Goal: Transaction & Acquisition: Purchase product/service

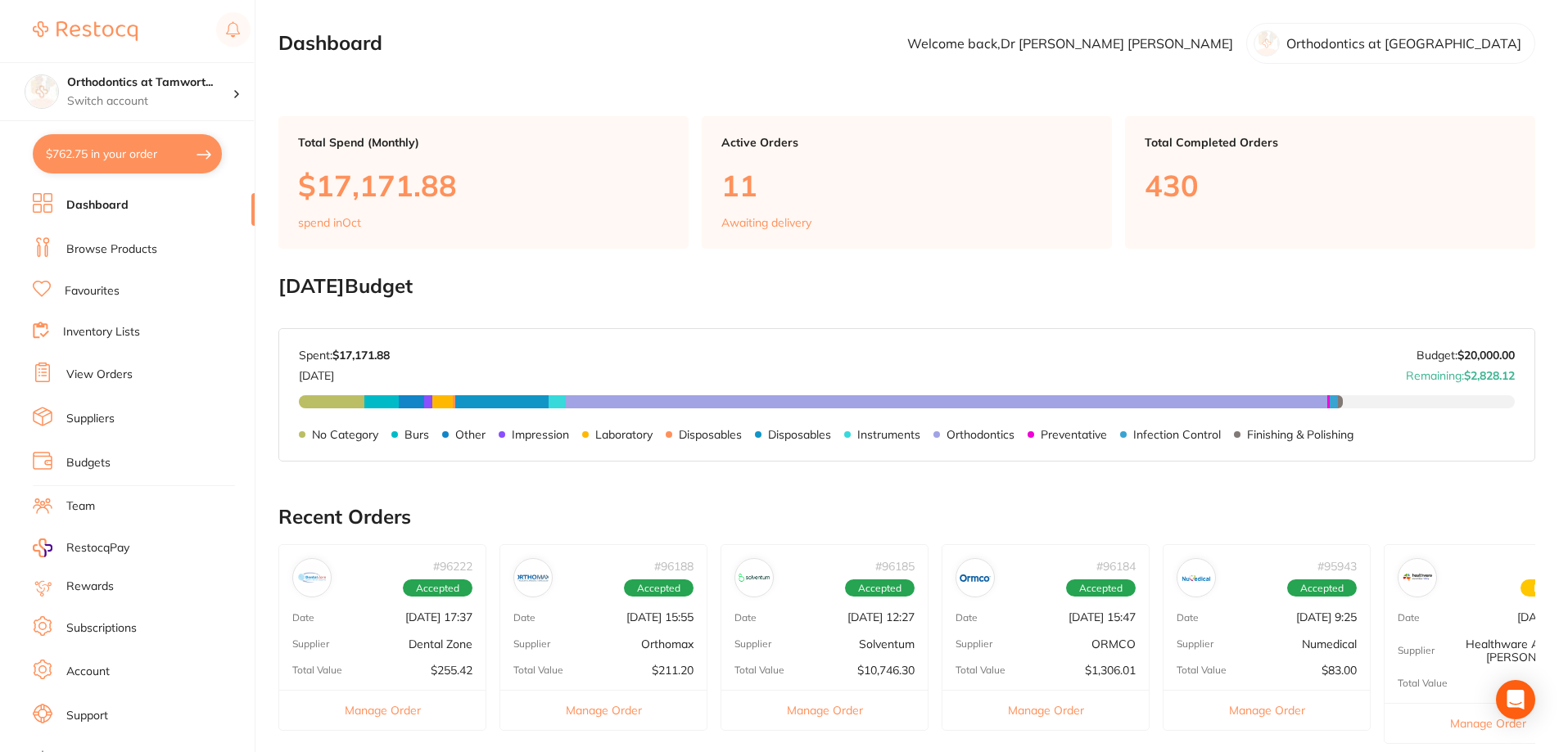
click at [117, 252] on link "Browse Products" at bounding box center [112, 249] width 91 height 16
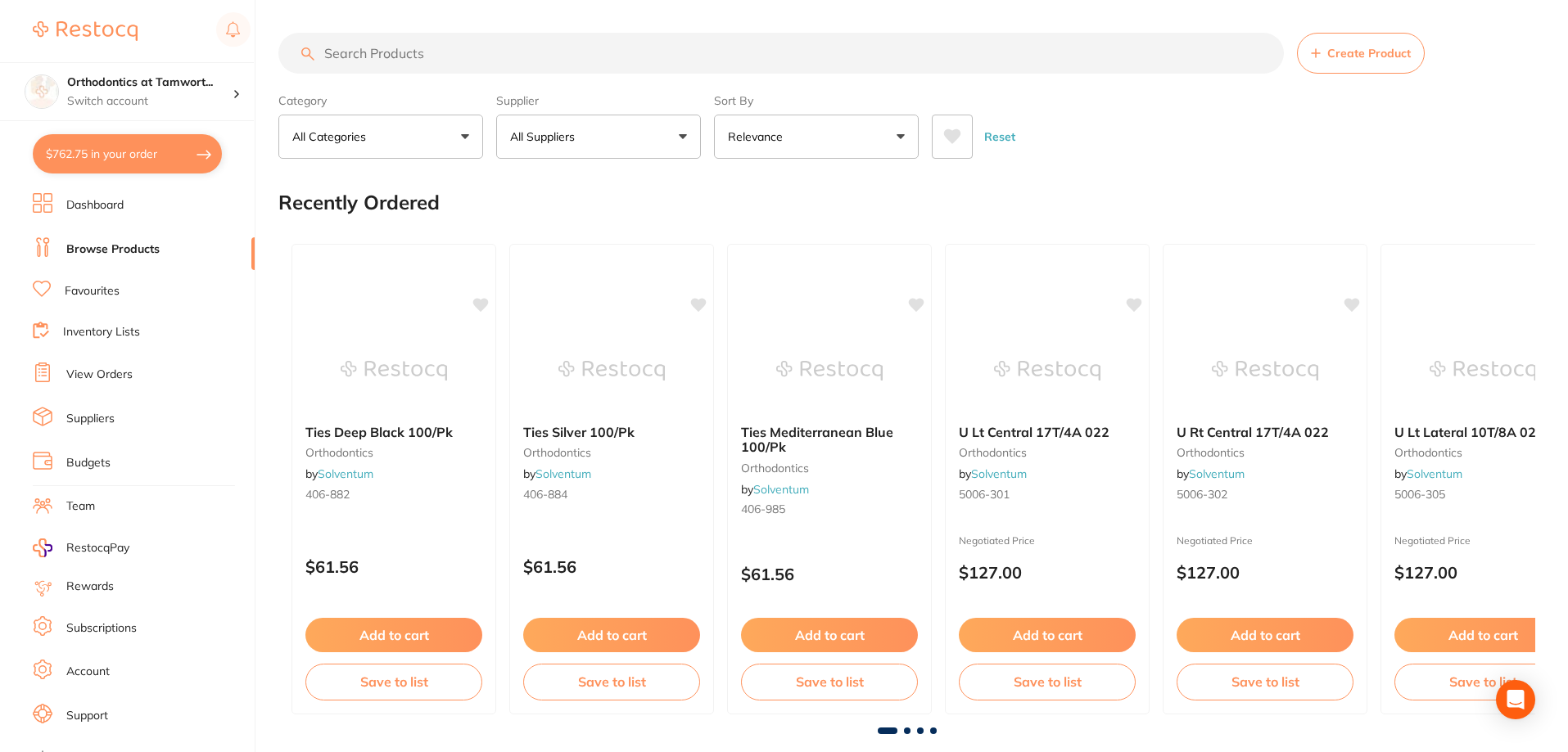
click at [499, 50] on input "search" at bounding box center [782, 53] width 1006 height 41
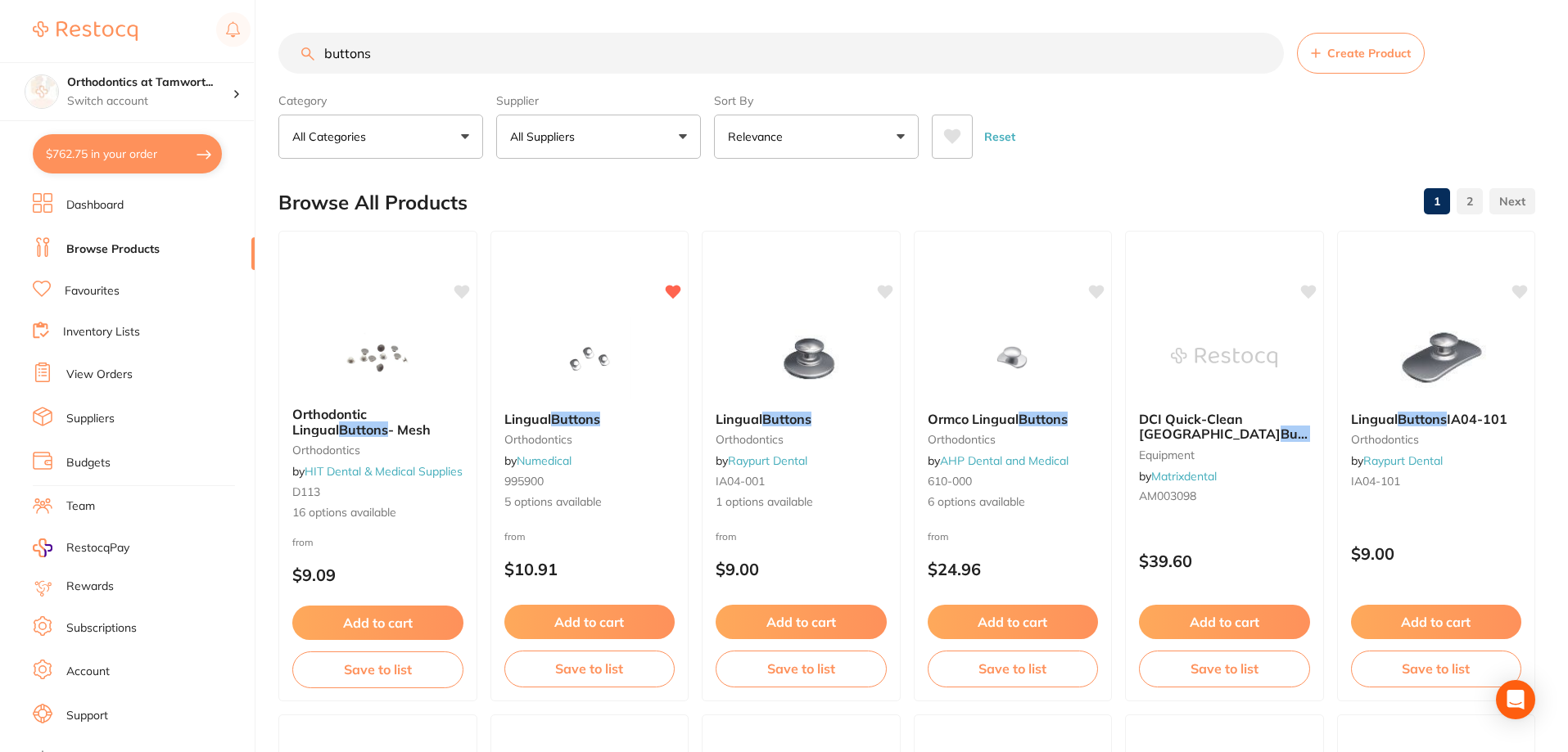
type input "buttons"
click at [640, 138] on button "All Suppliers" at bounding box center [599, 136] width 205 height 45
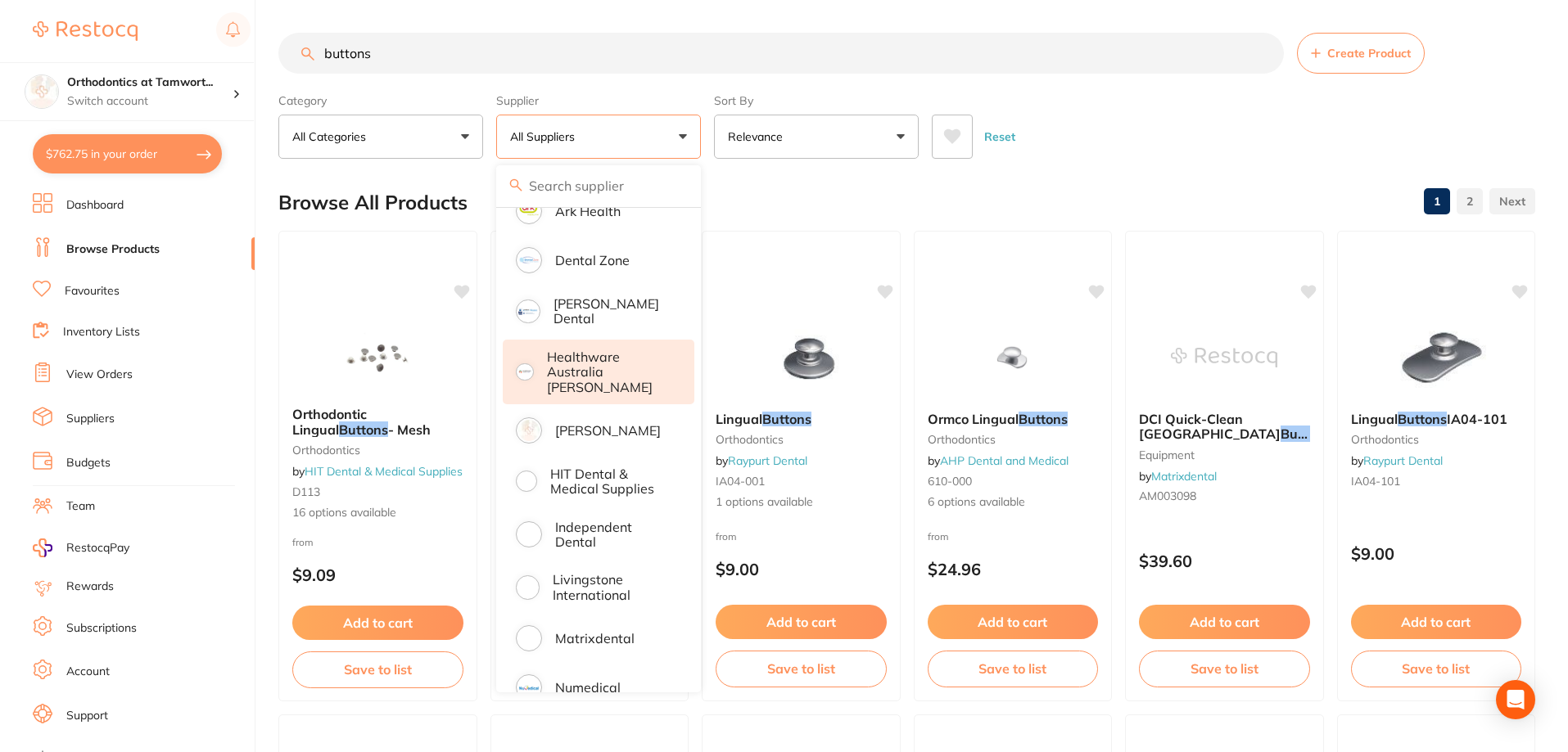
scroll to position [273, 0]
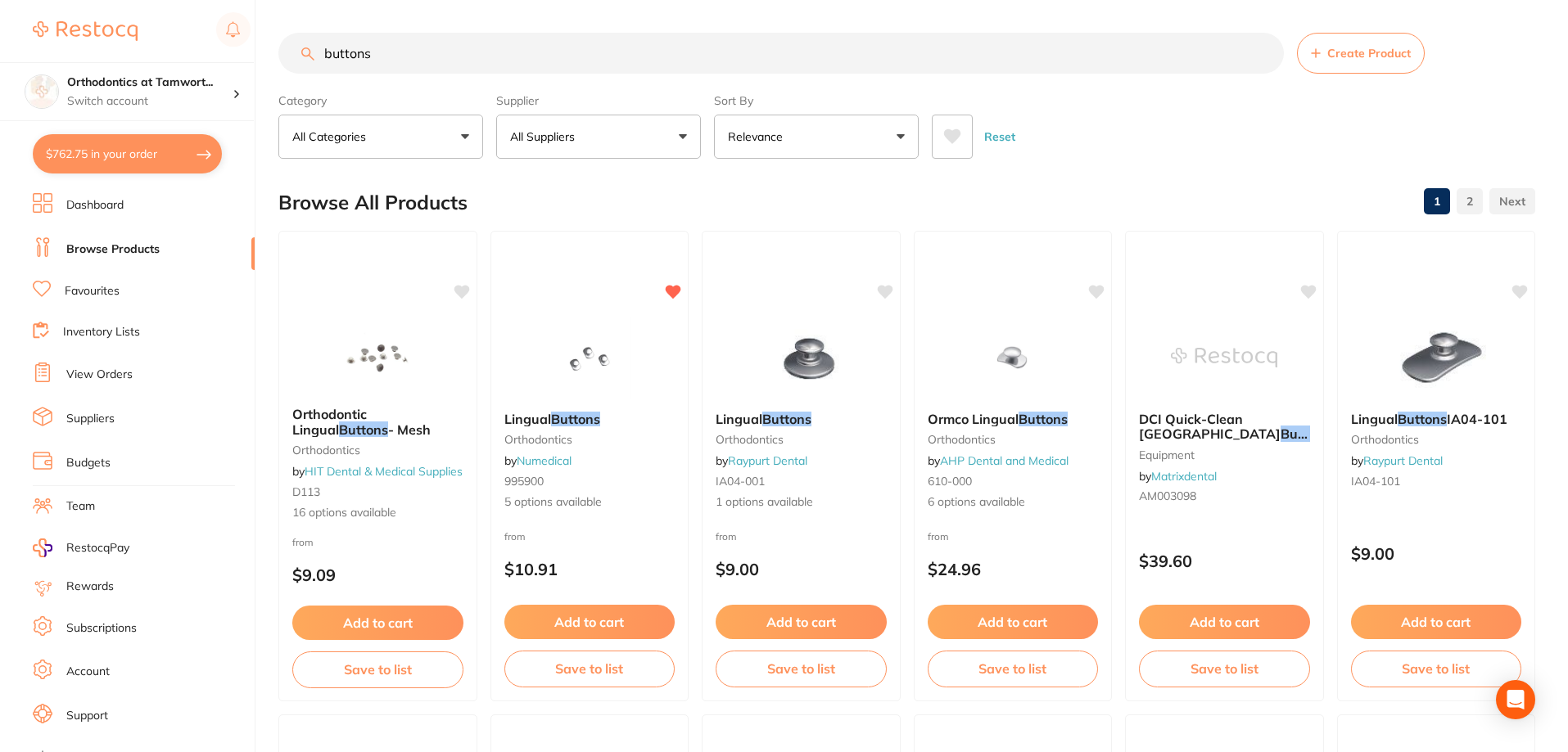
click at [90, 421] on link "Suppliers" at bounding box center [90, 419] width 48 height 16
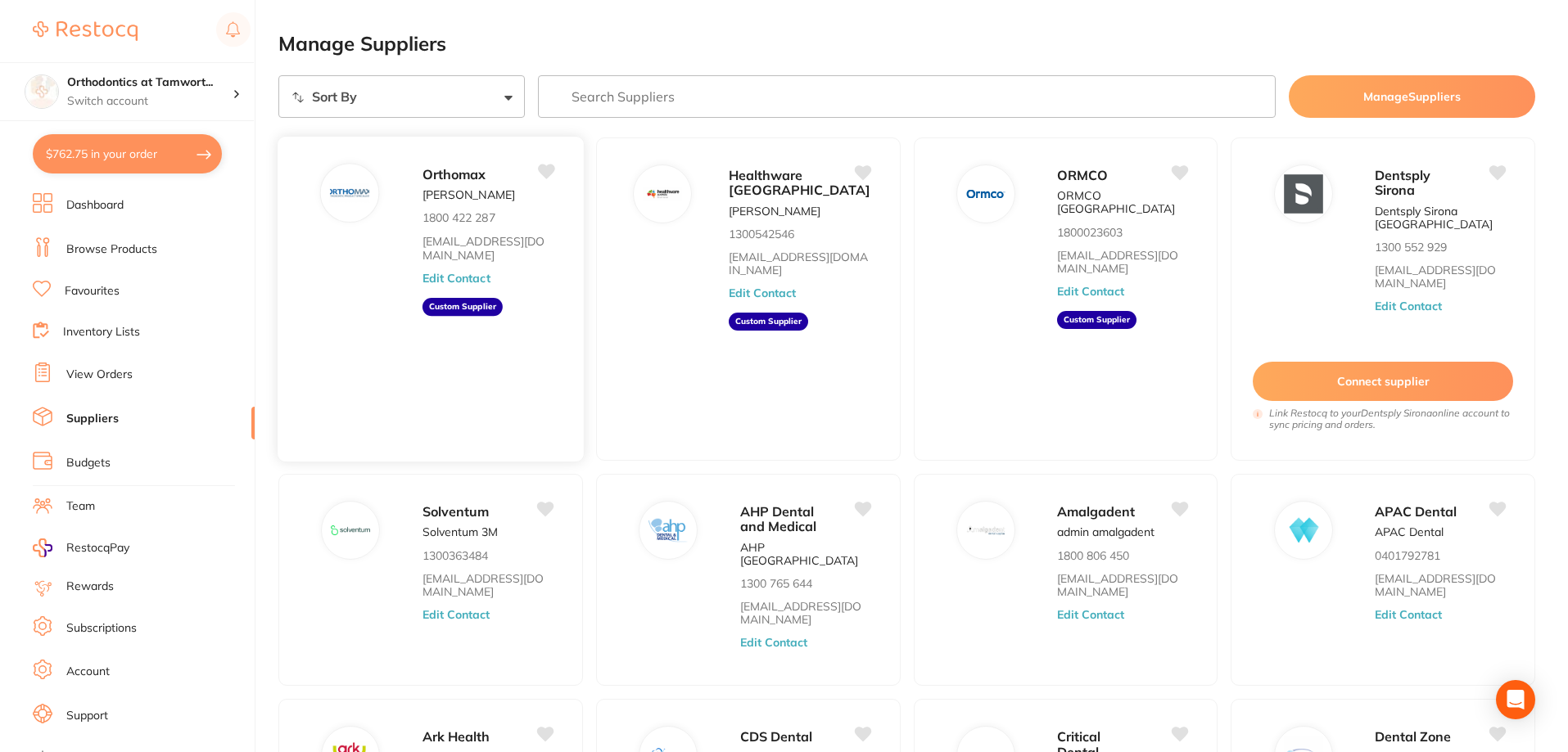
click at [470, 271] on button "Edit Contact" at bounding box center [457, 278] width 68 height 13
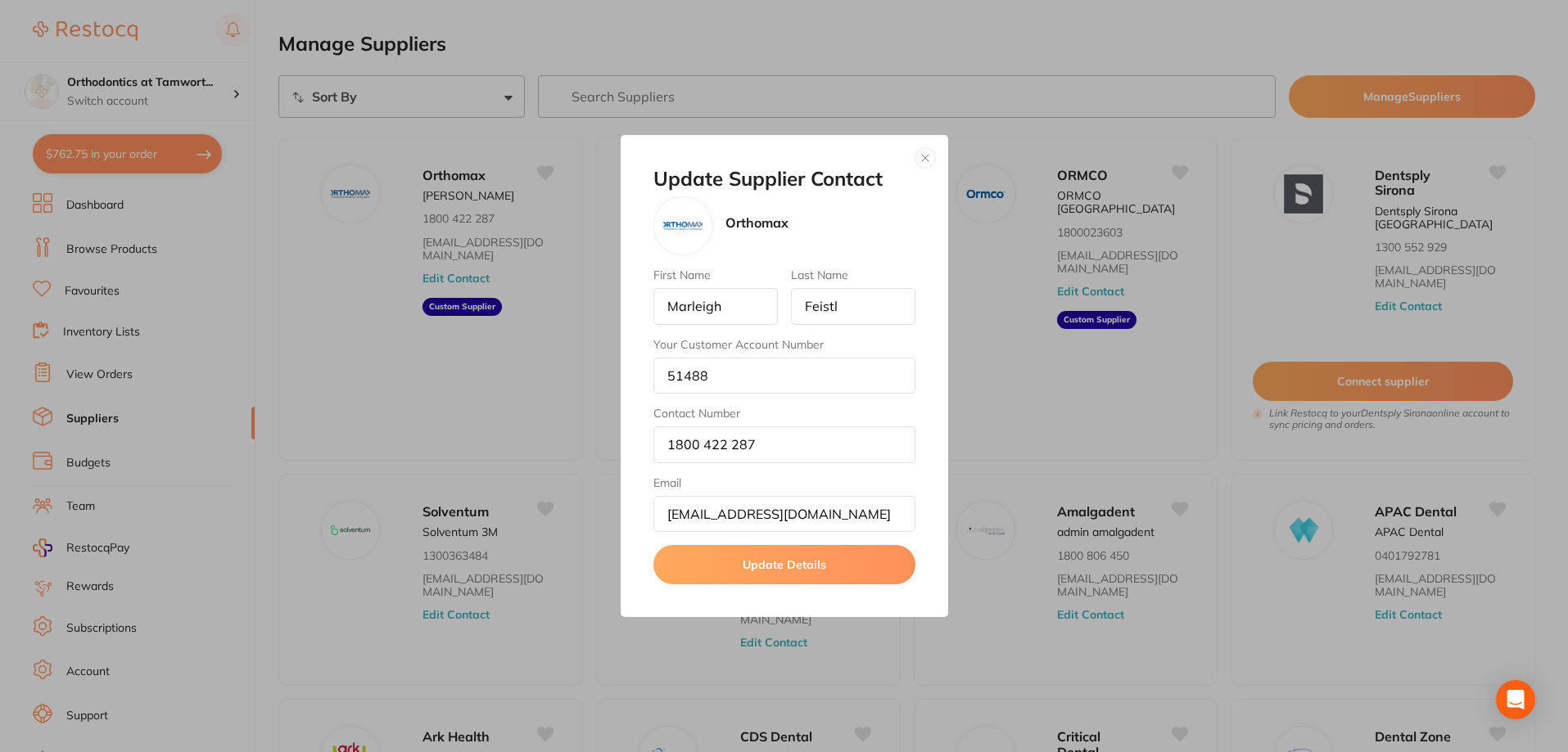
click at [928, 154] on button "button" at bounding box center [925, 157] width 20 height 20
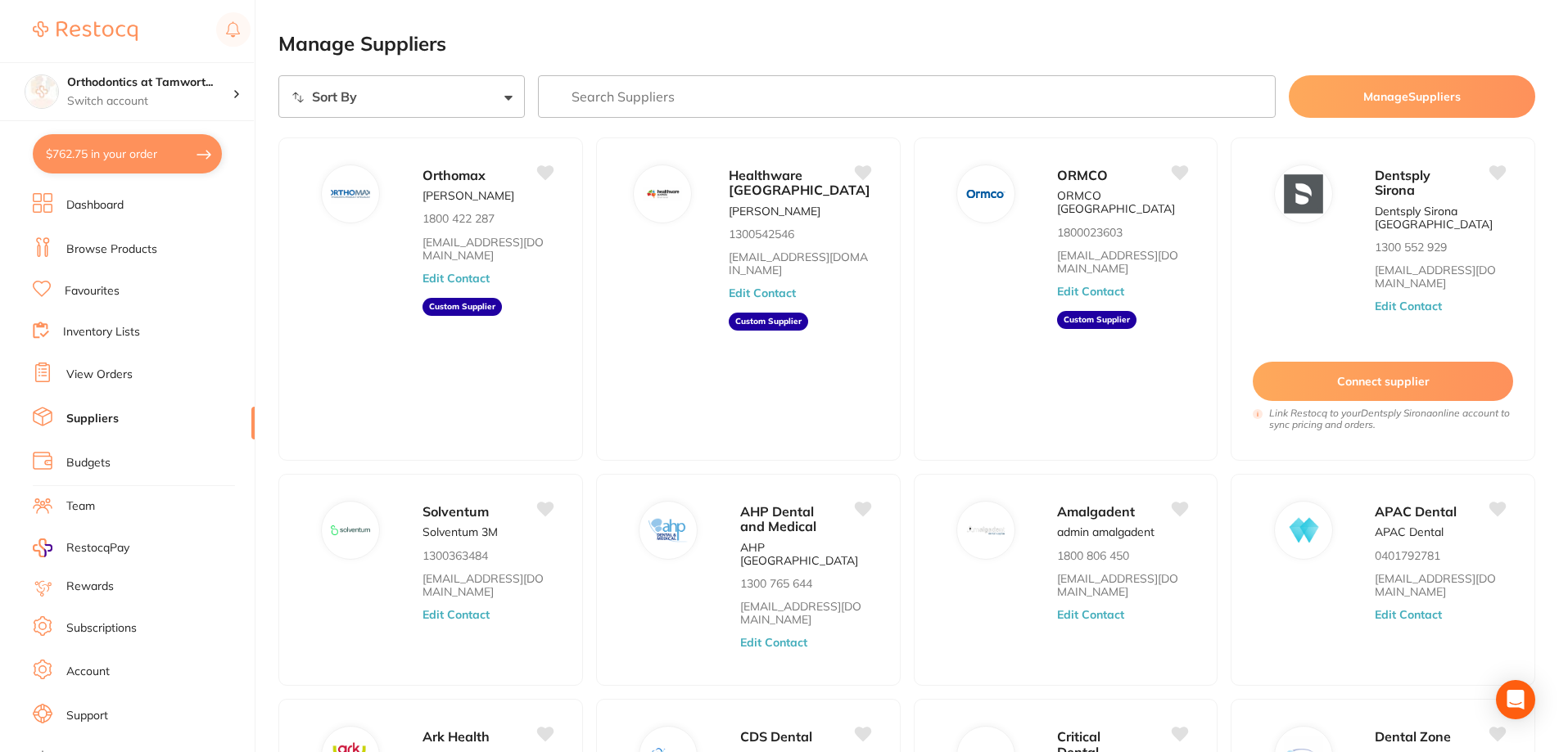
click at [85, 249] on link "Browse Products" at bounding box center [112, 249] width 91 height 16
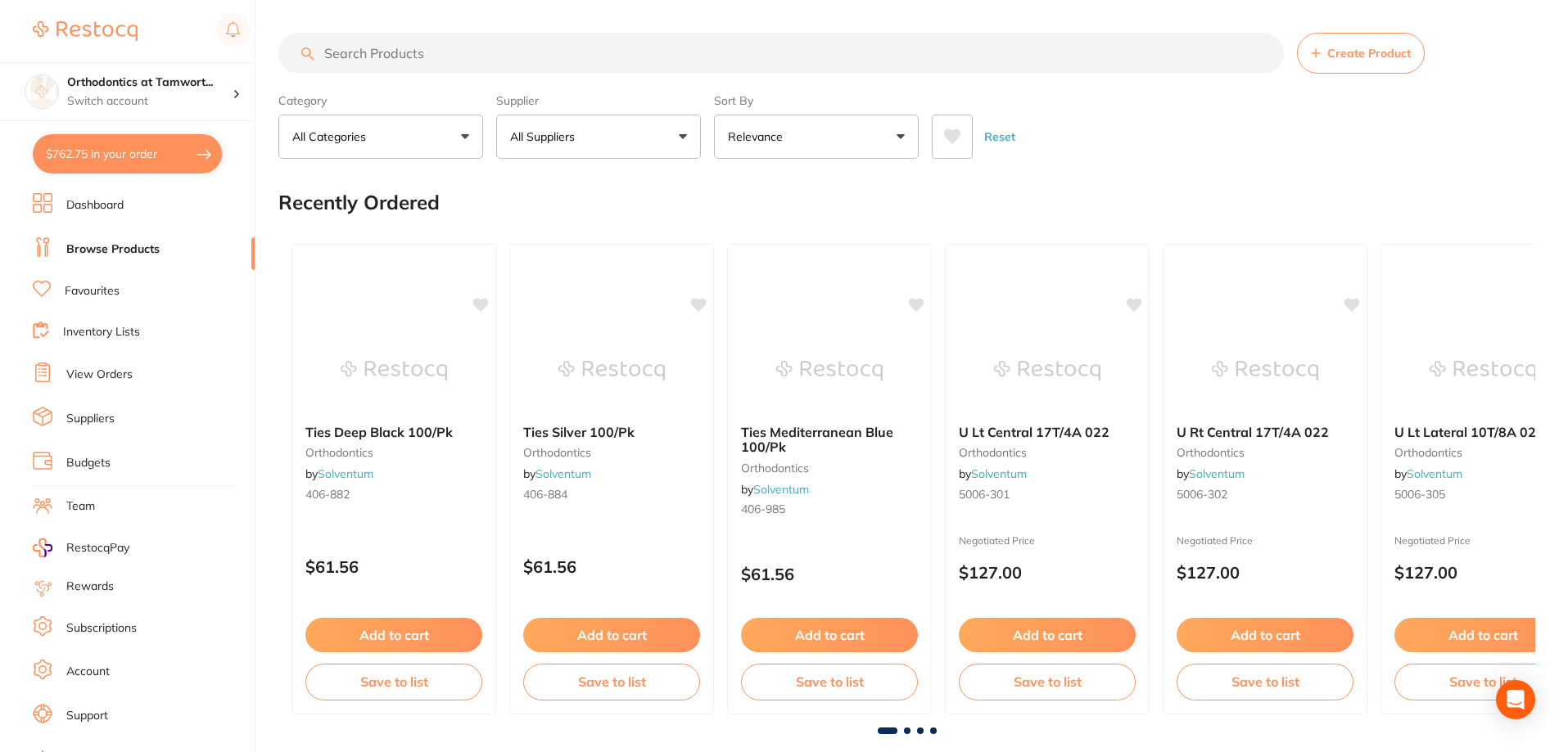
click at [675, 144] on button "All Suppliers" at bounding box center [599, 136] width 205 height 45
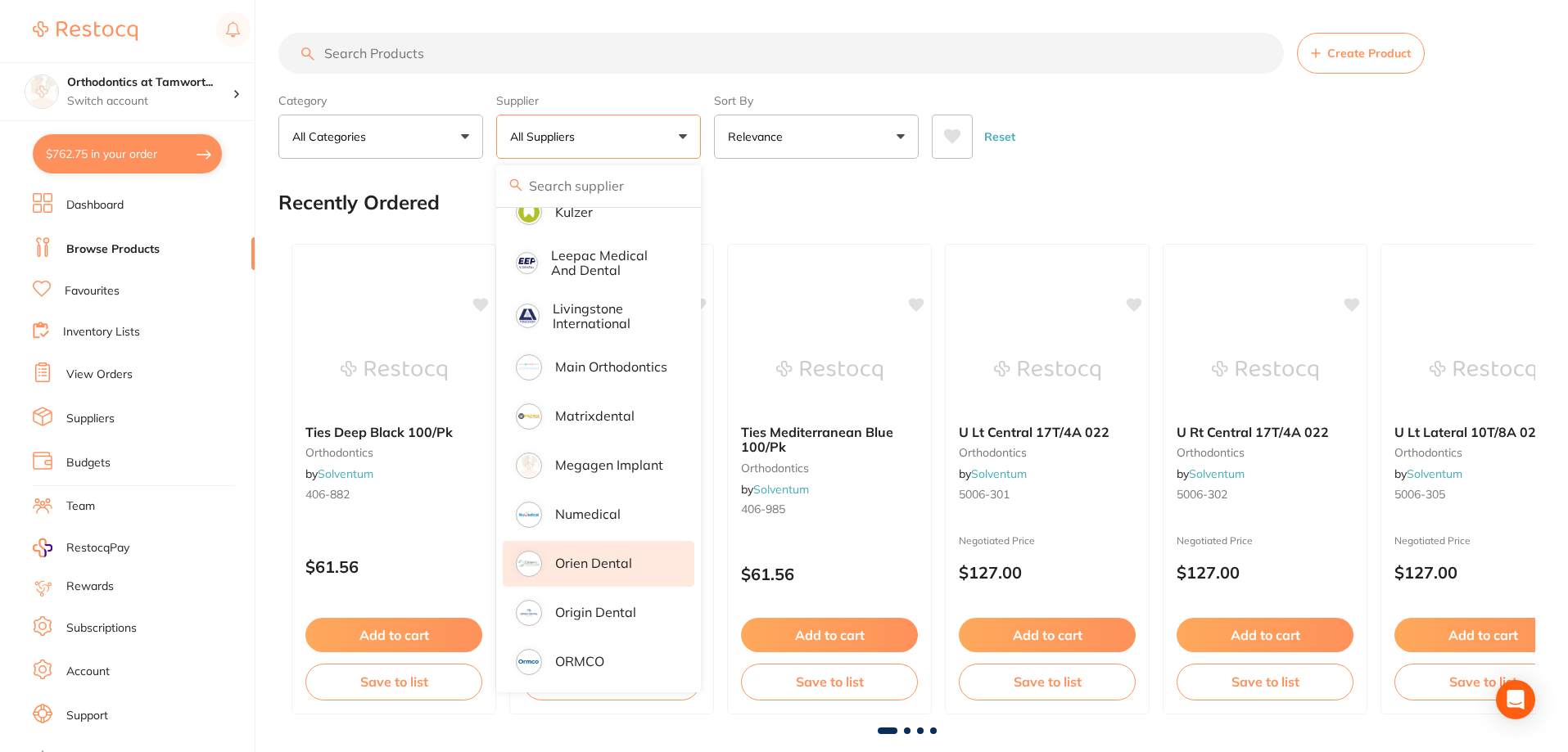
scroll to position [1365, 0]
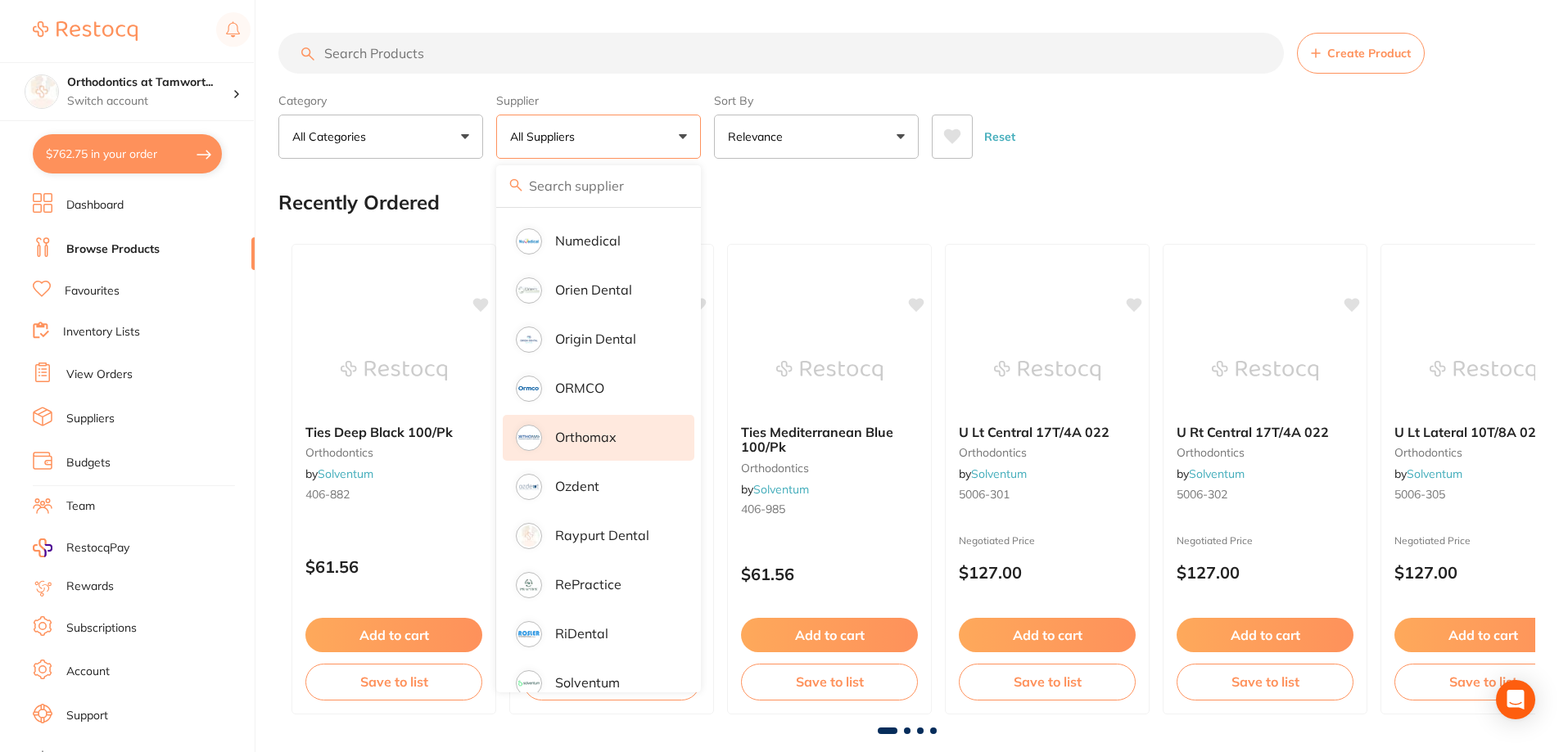
click at [607, 431] on li "Orthomax" at bounding box center [599, 438] width 191 height 45
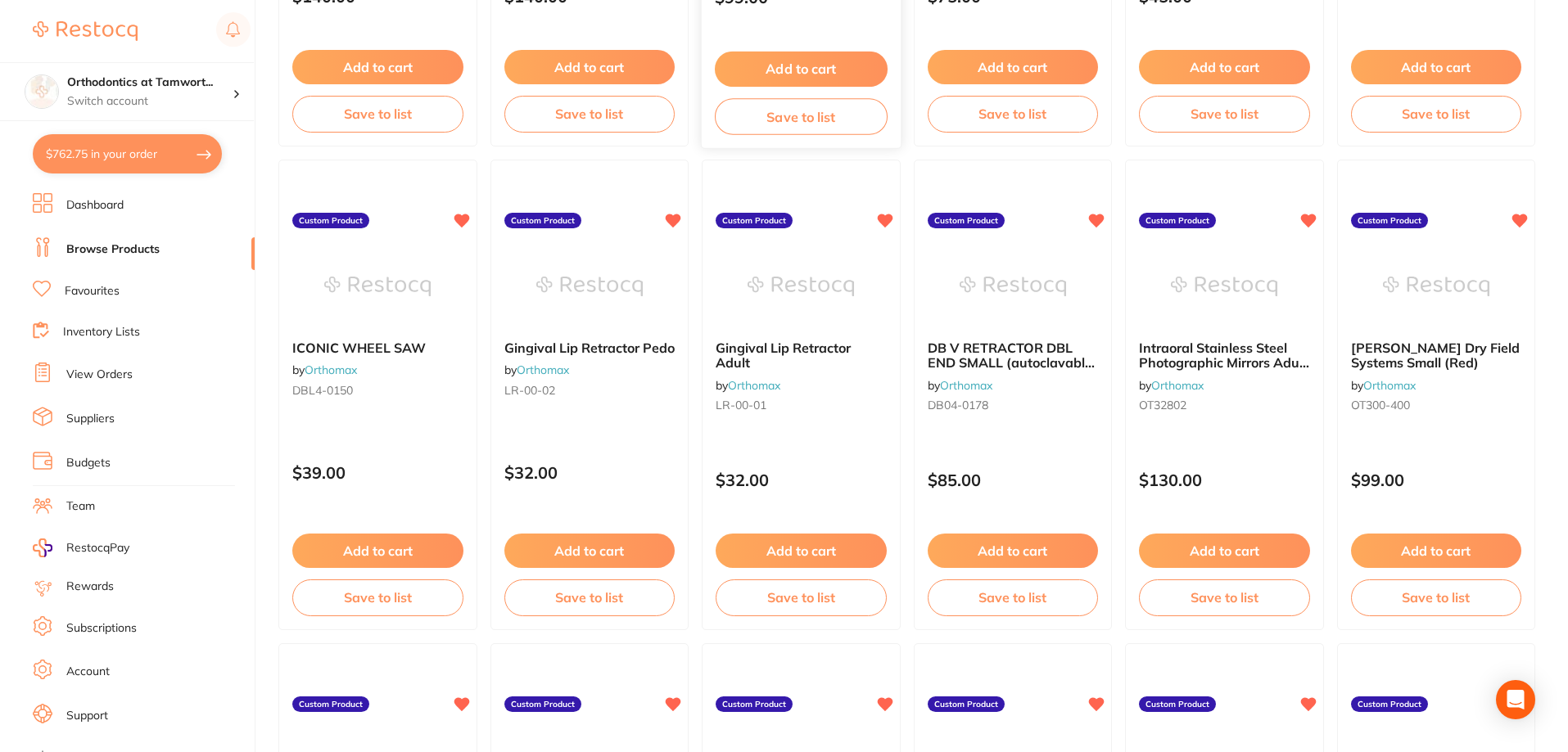
scroll to position [0, 0]
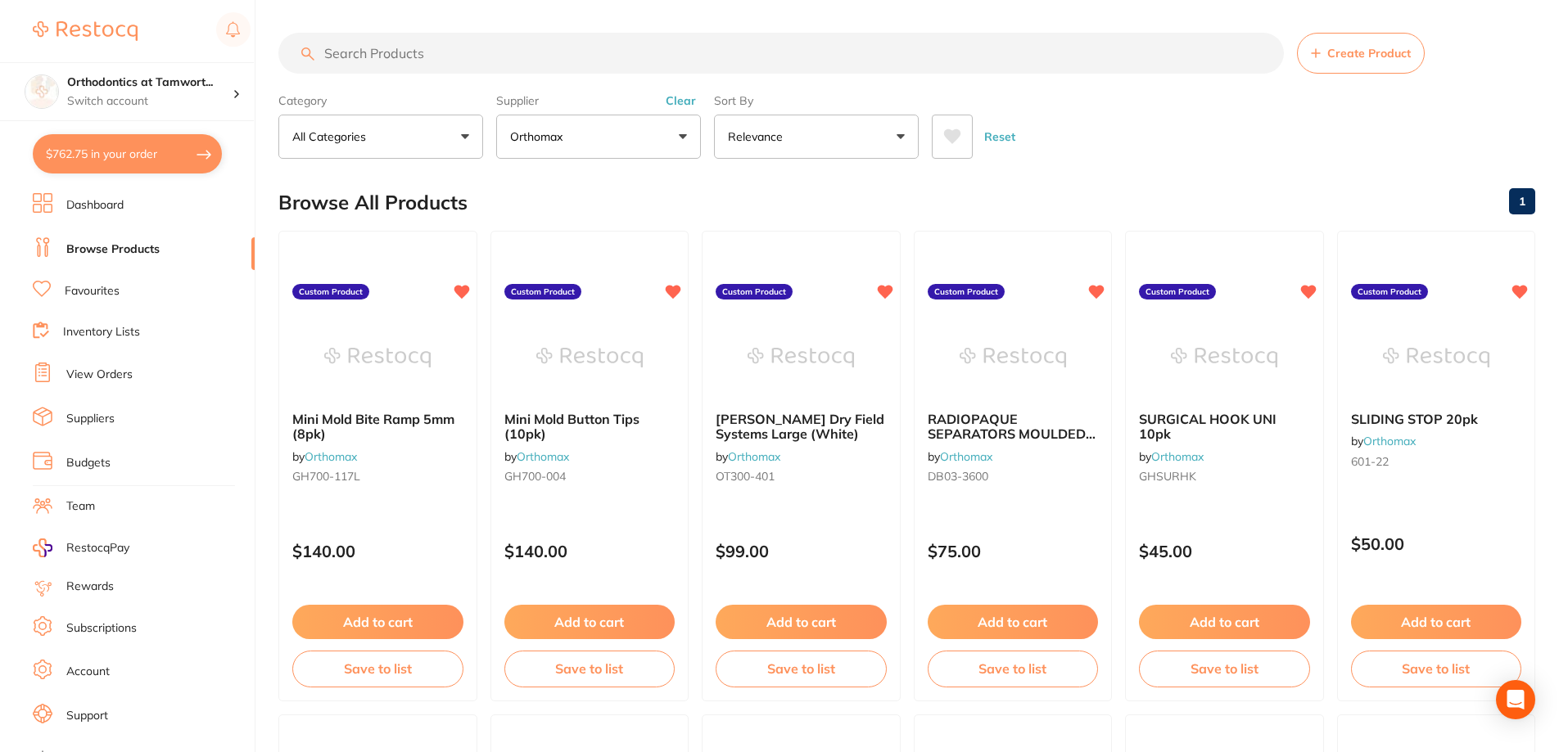
click at [549, 54] on input "search" at bounding box center [782, 53] width 1006 height 41
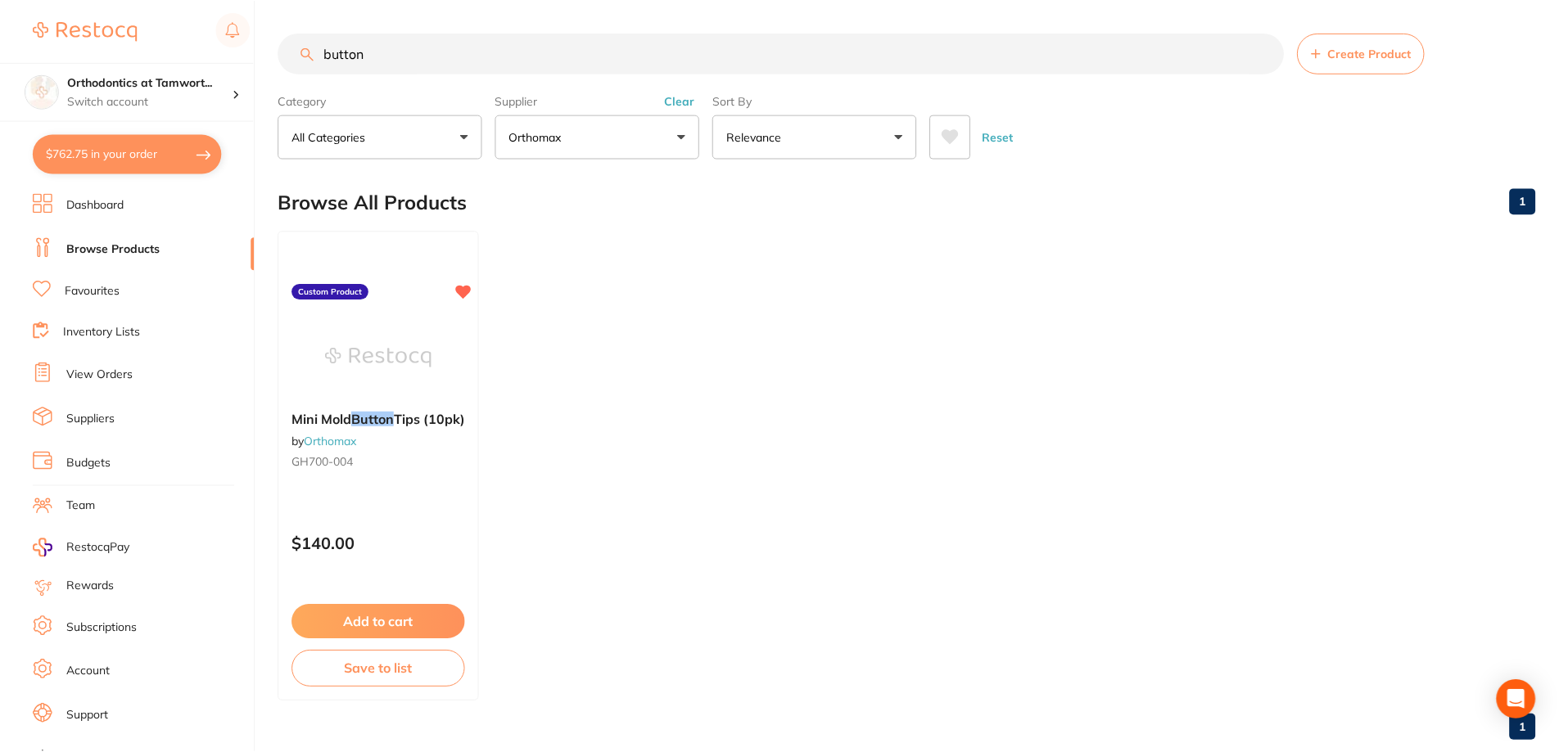
scroll to position [481, 0]
click at [586, 139] on button "Orthomax" at bounding box center [599, 136] width 205 height 45
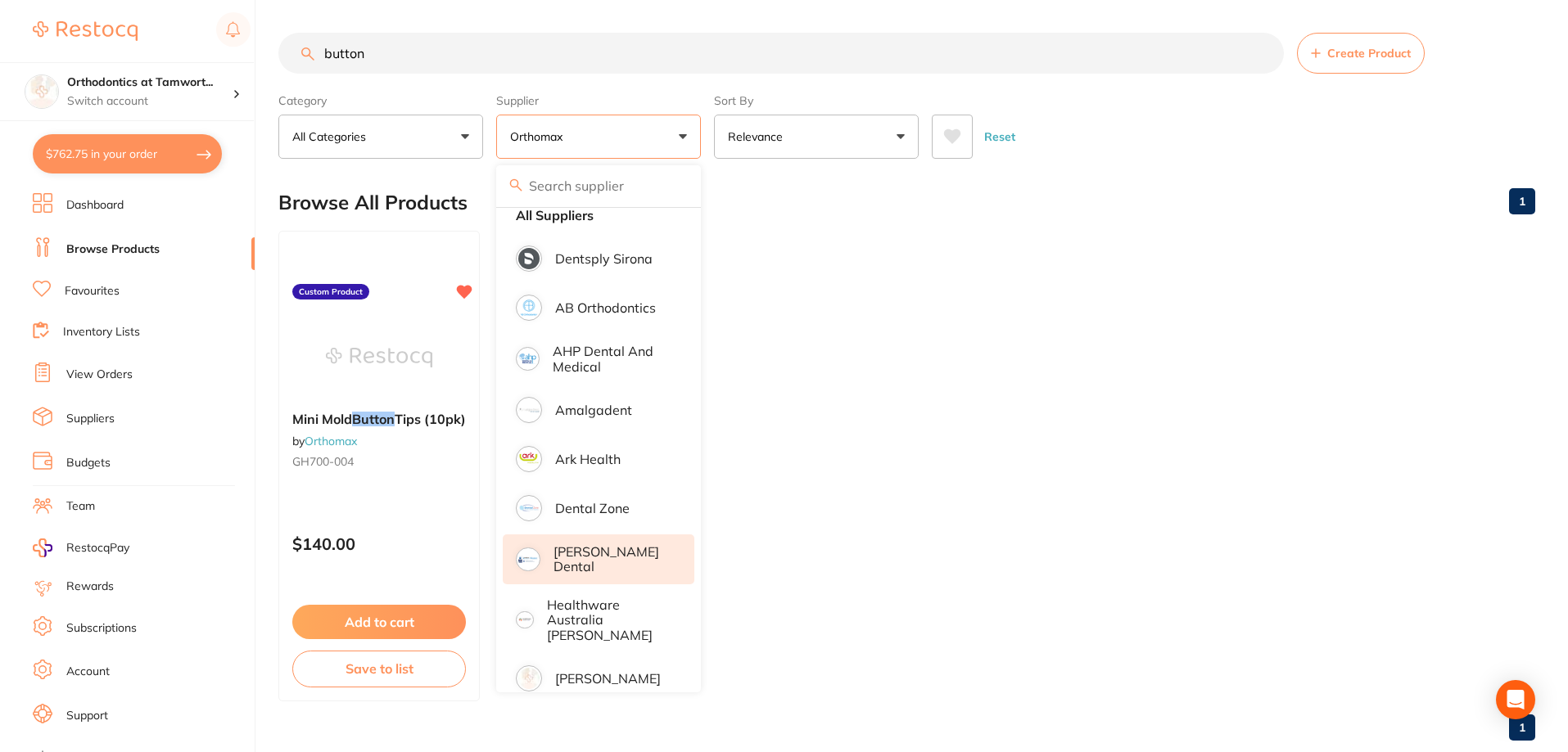
scroll to position [0, 0]
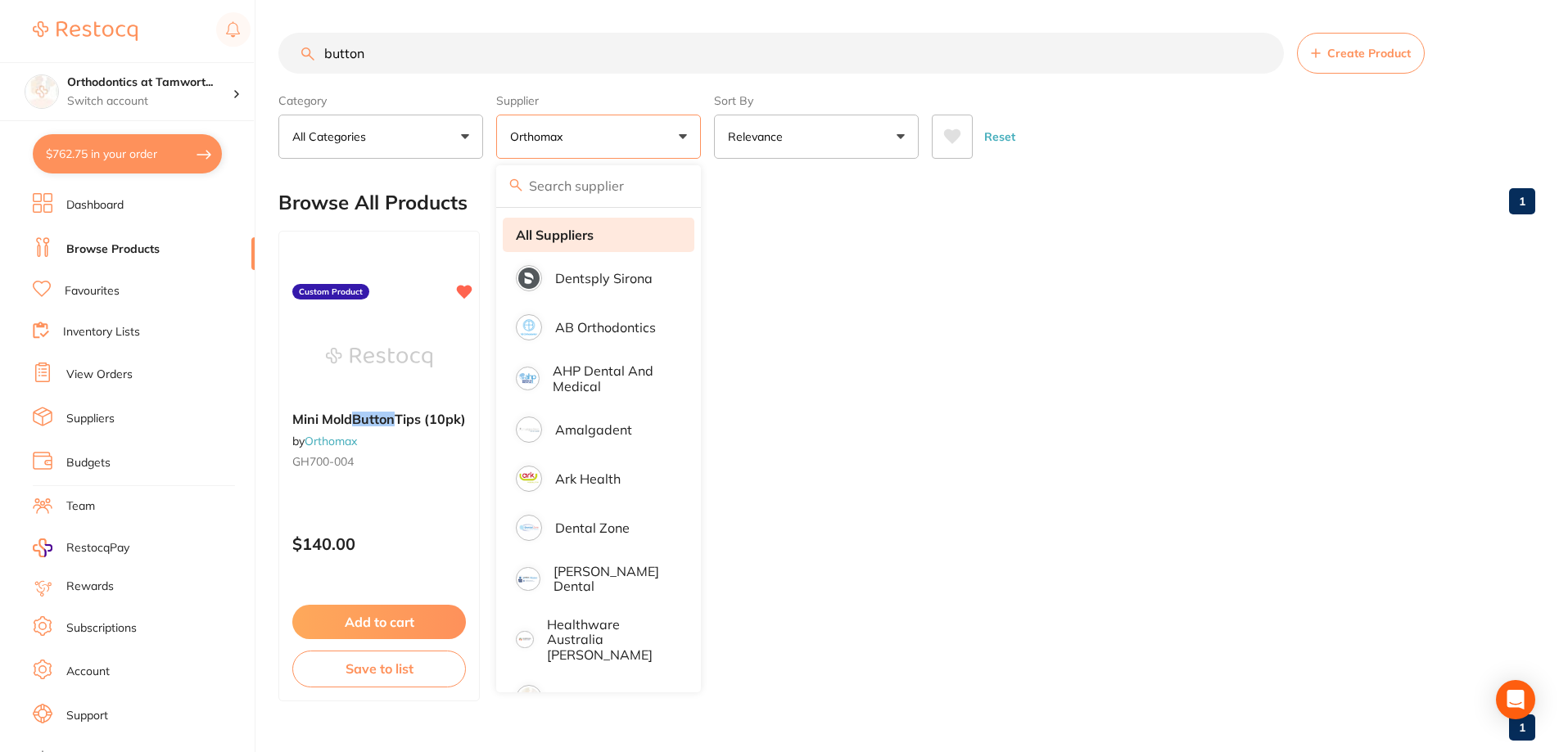
click at [613, 242] on li "All Suppliers" at bounding box center [599, 235] width 191 height 34
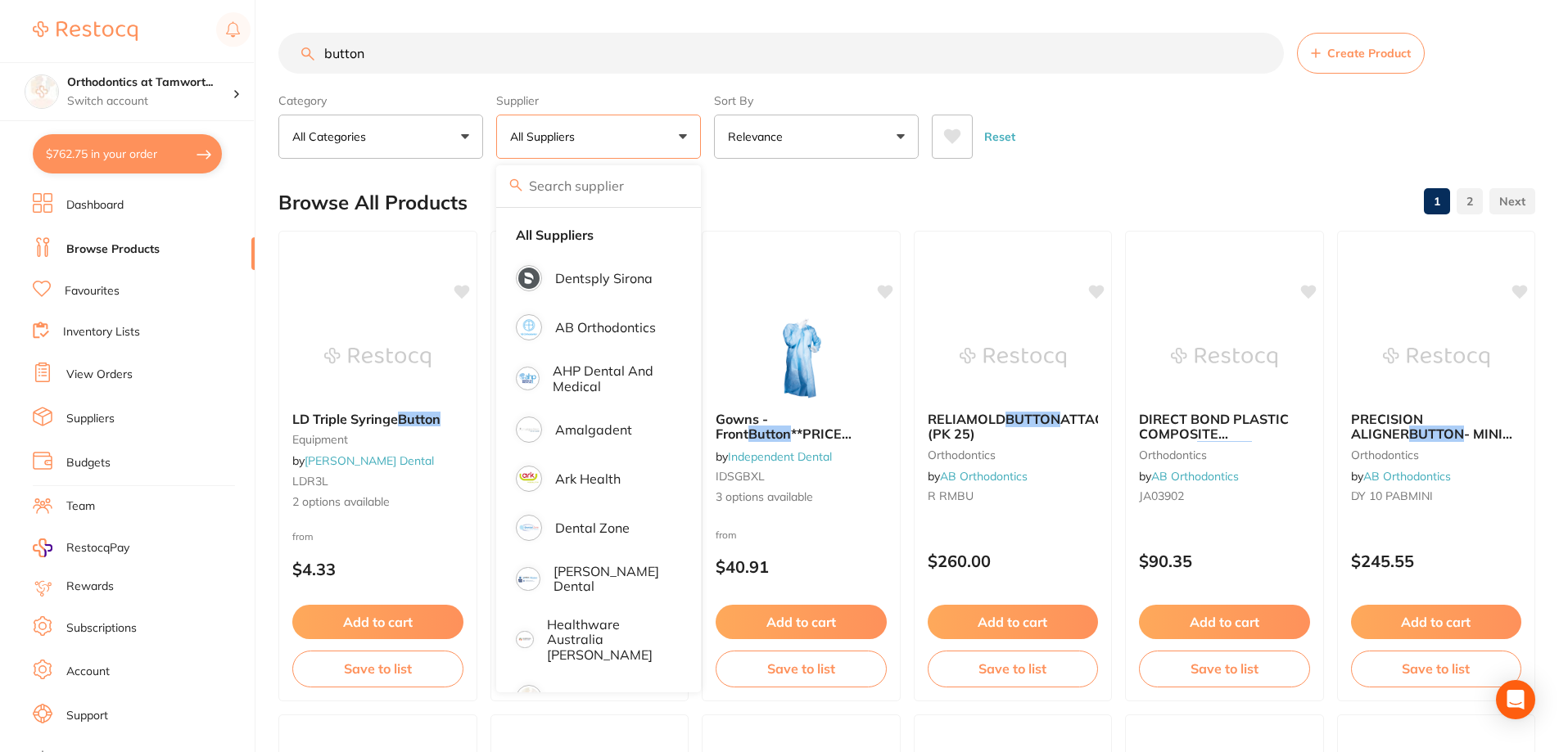
click at [1143, 184] on div "Browse All Products 1 2" at bounding box center [907, 203] width 1257 height 55
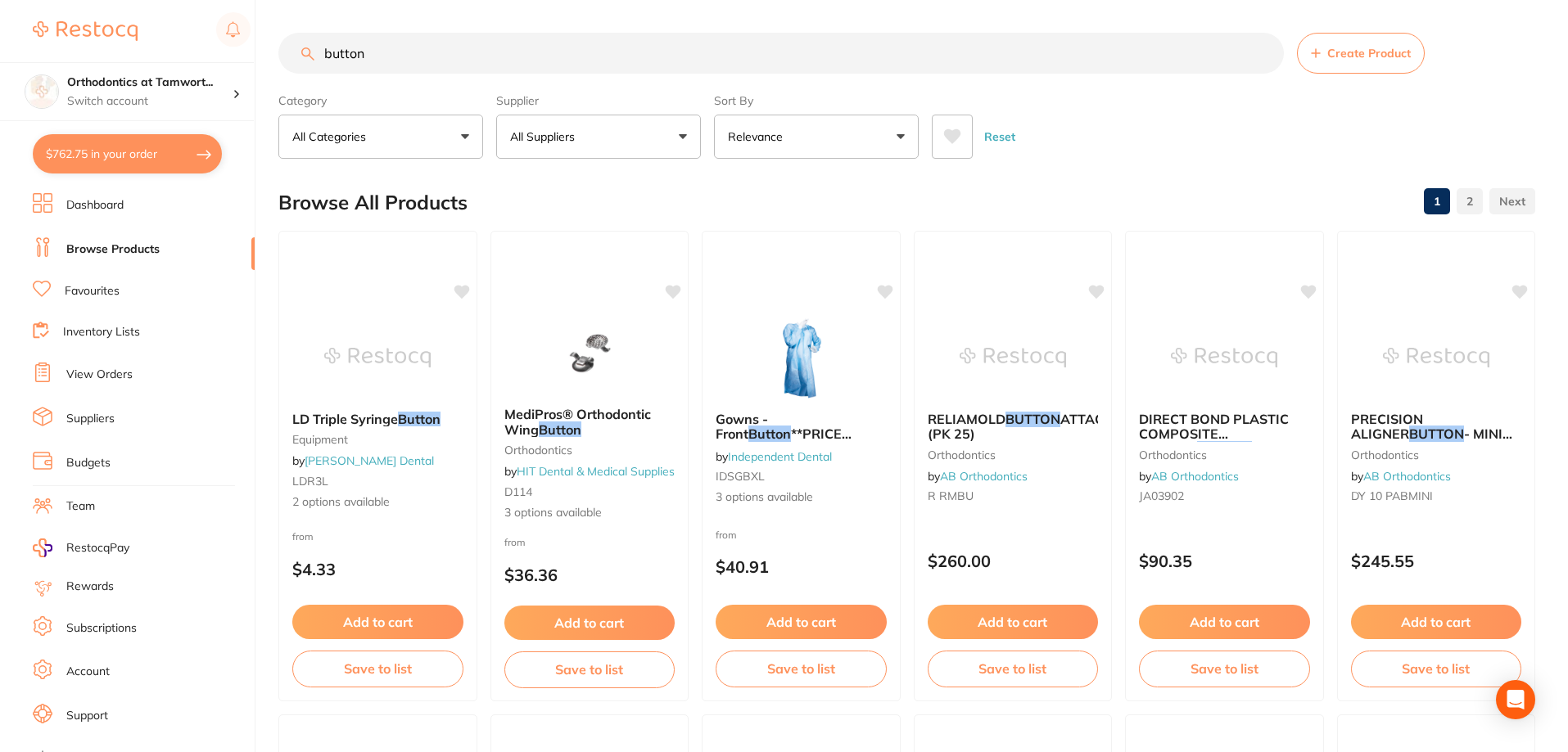
drag, startPoint x: 547, startPoint y: 63, endPoint x: 233, endPoint y: 59, distance: 314.0
click at [233, 59] on div "$762.75 Orthodontics at Tamwort... Switch account Orthodontics at Tamworth $762…" at bounding box center [784, 376] width 1568 height 752
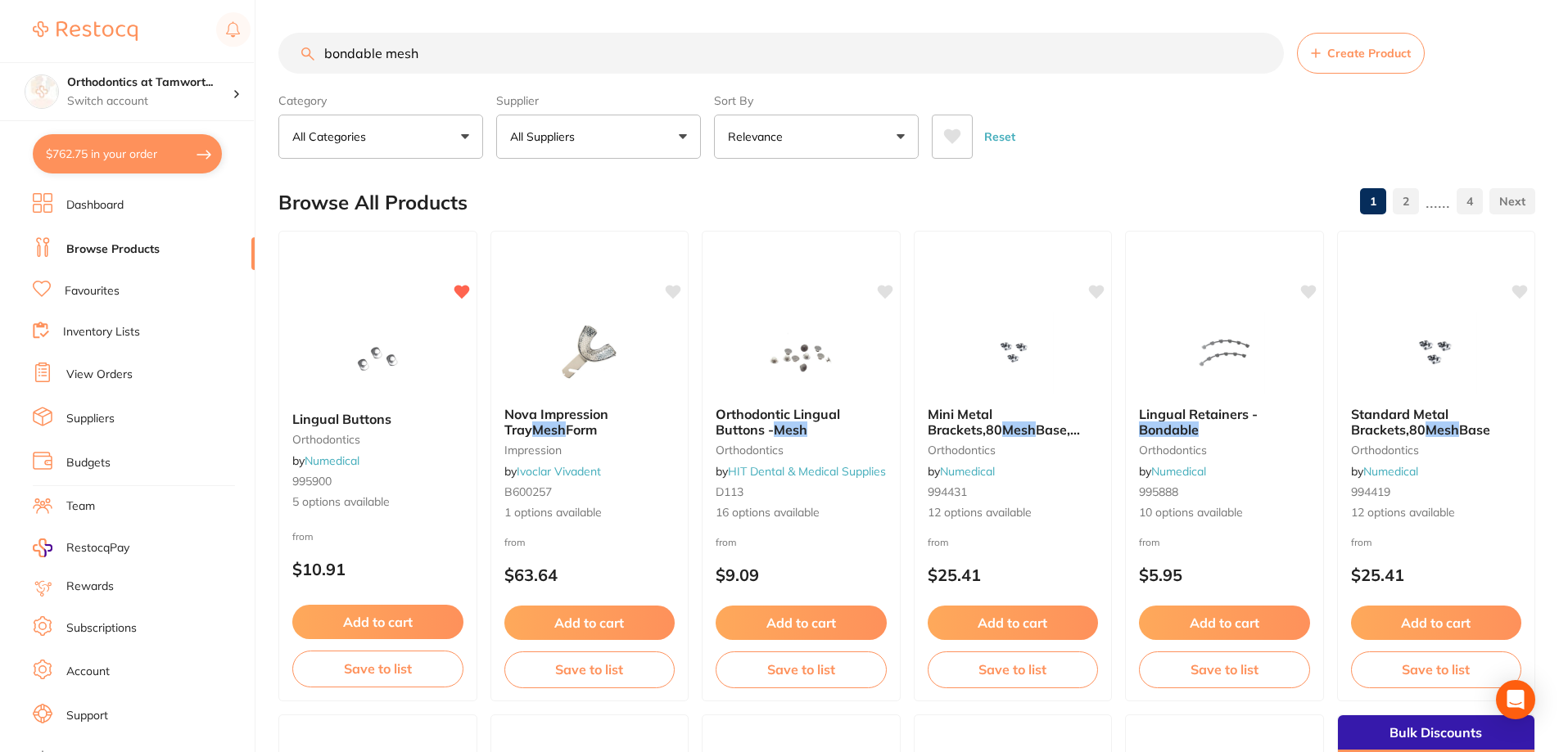
scroll to position [1, 0]
drag, startPoint x: 441, startPoint y: 54, endPoint x: 323, endPoint y: 63, distance: 118.3
click at [323, 63] on input "bondable mesh" at bounding box center [782, 53] width 1006 height 41
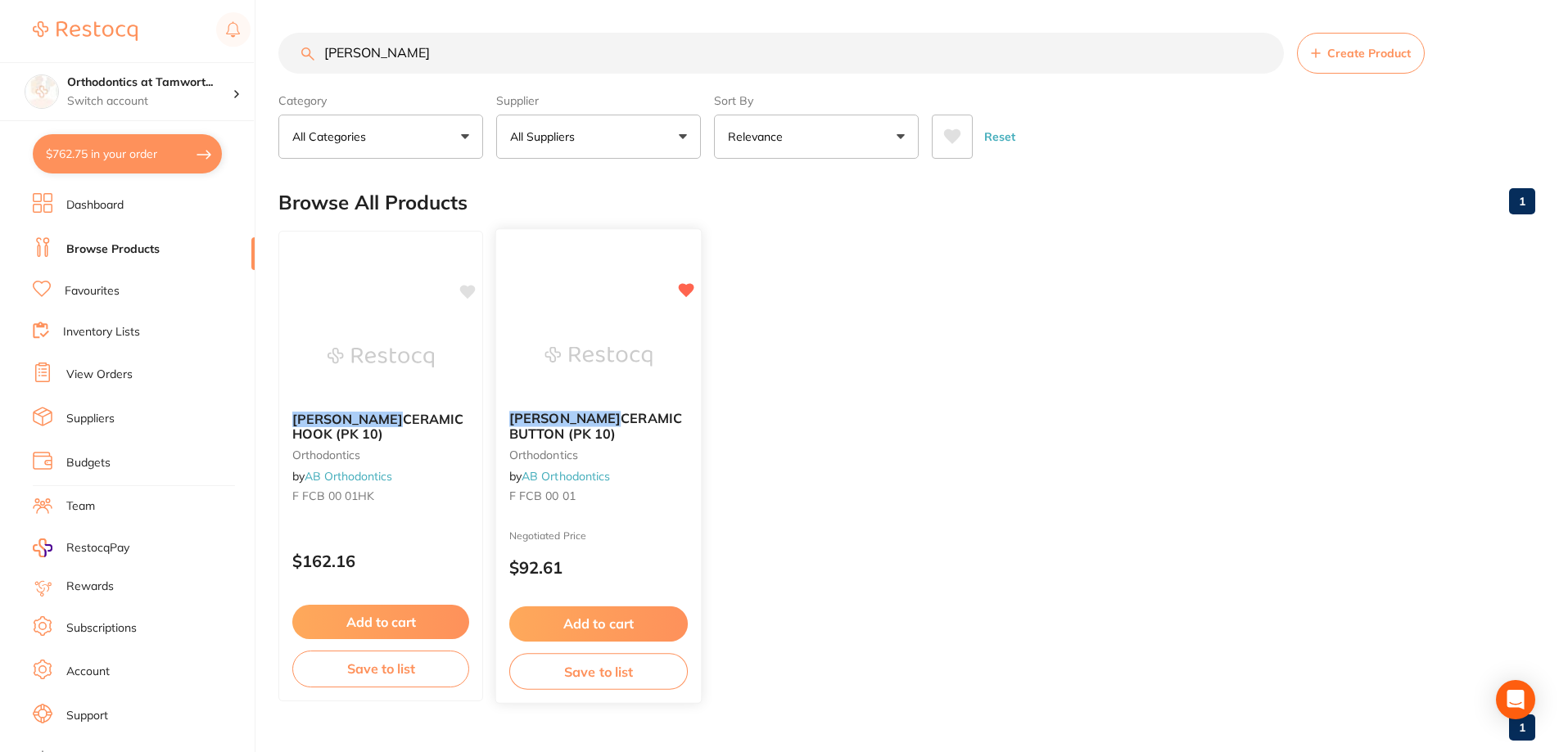
type input "[PERSON_NAME]"
click at [636, 631] on button "Add to cart" at bounding box center [599, 624] width 178 height 35
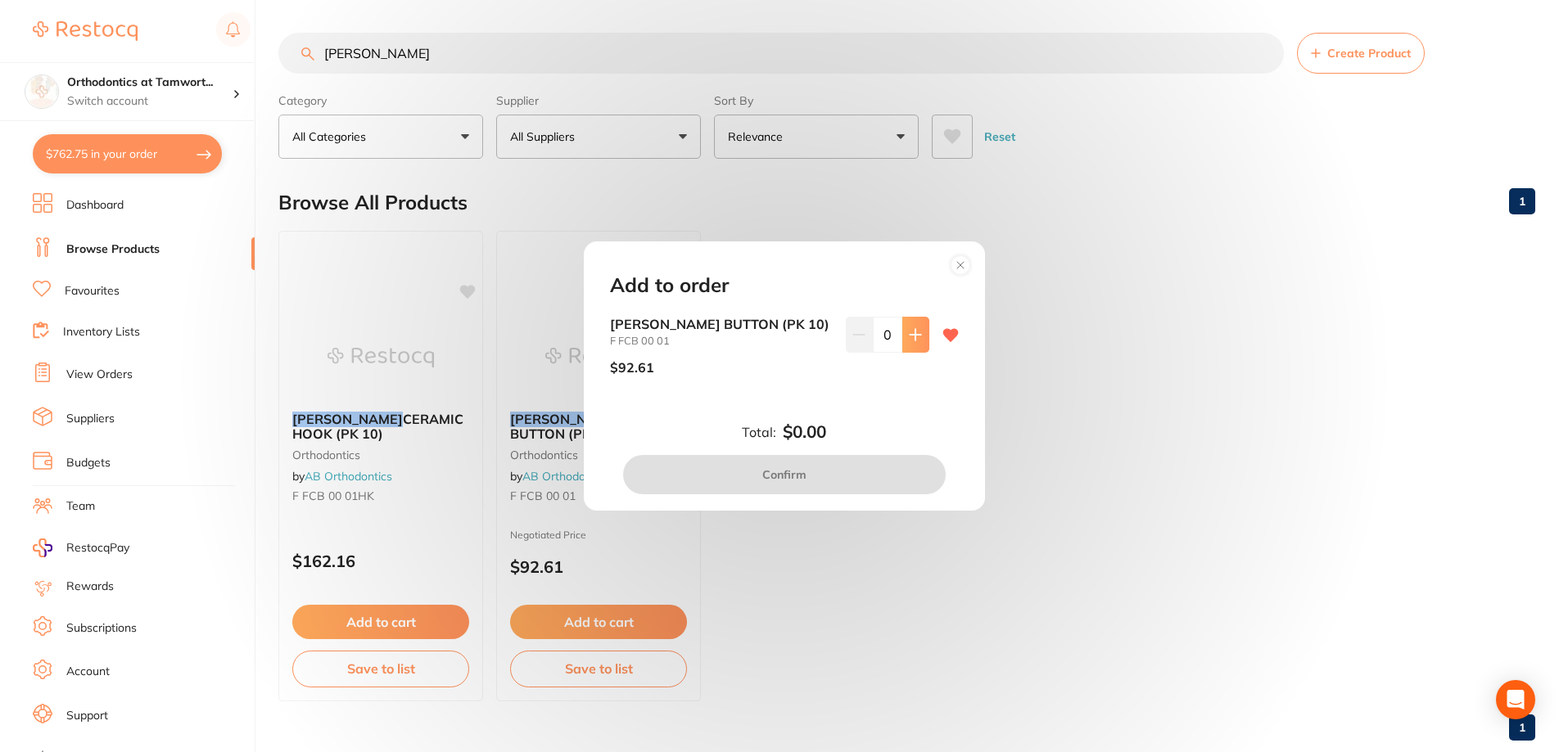
click at [910, 337] on button at bounding box center [916, 335] width 27 height 36
type input "1"
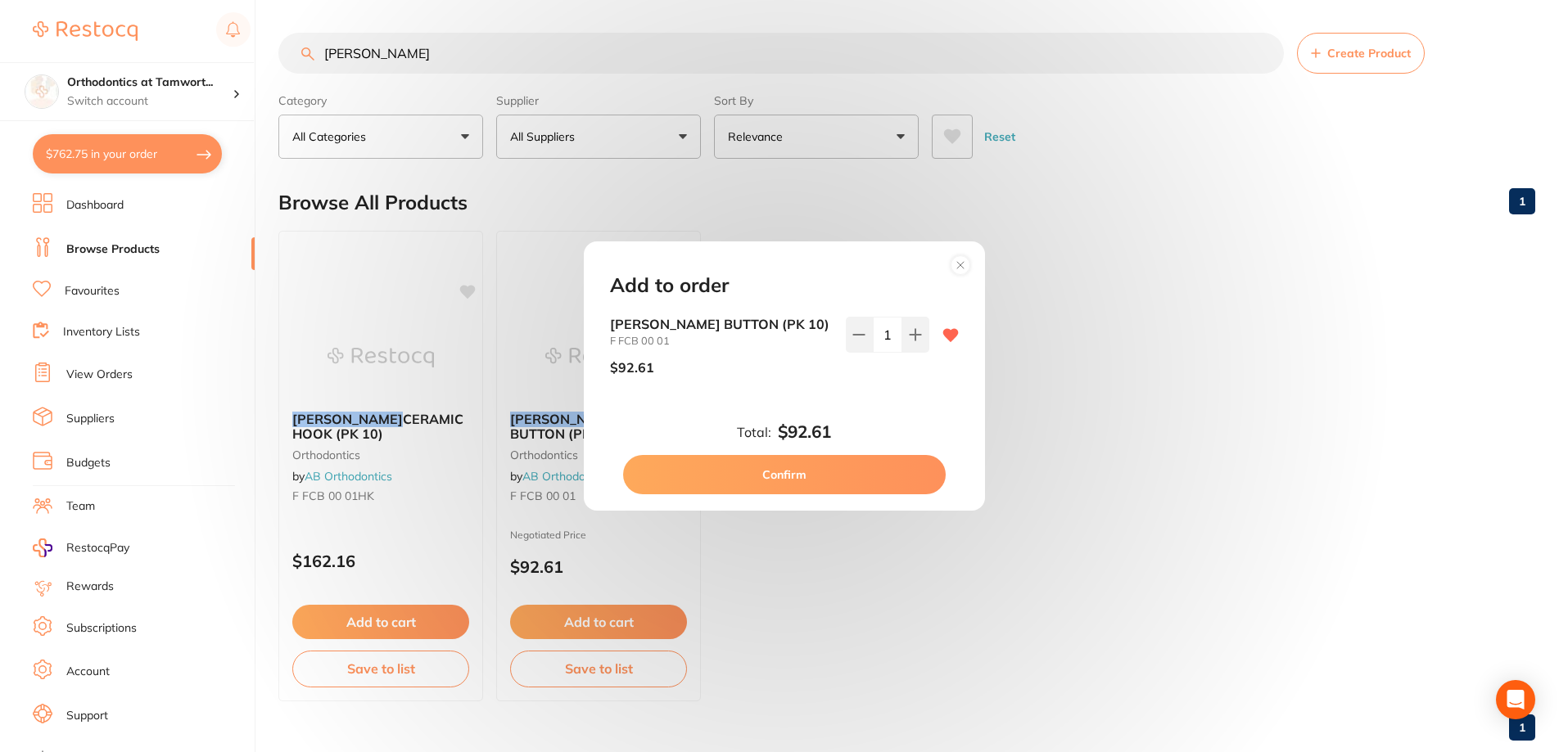
click at [826, 480] on button "Confirm" at bounding box center [784, 474] width 323 height 39
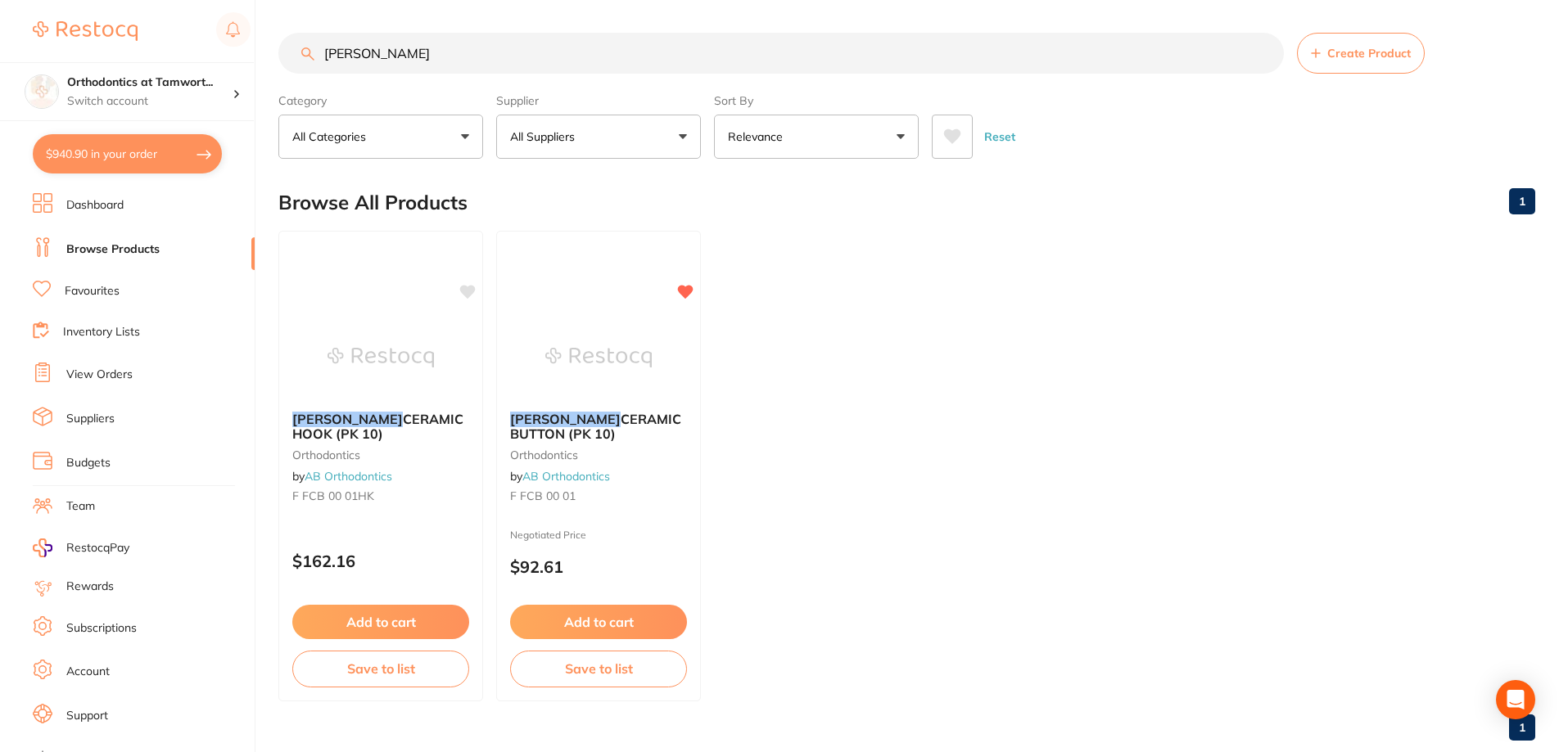
drag, startPoint x: 395, startPoint y: 52, endPoint x: 306, endPoint y: 51, distance: 89.0
click at [306, 51] on div "[PERSON_NAME] Create Product" at bounding box center [907, 53] width 1257 height 41
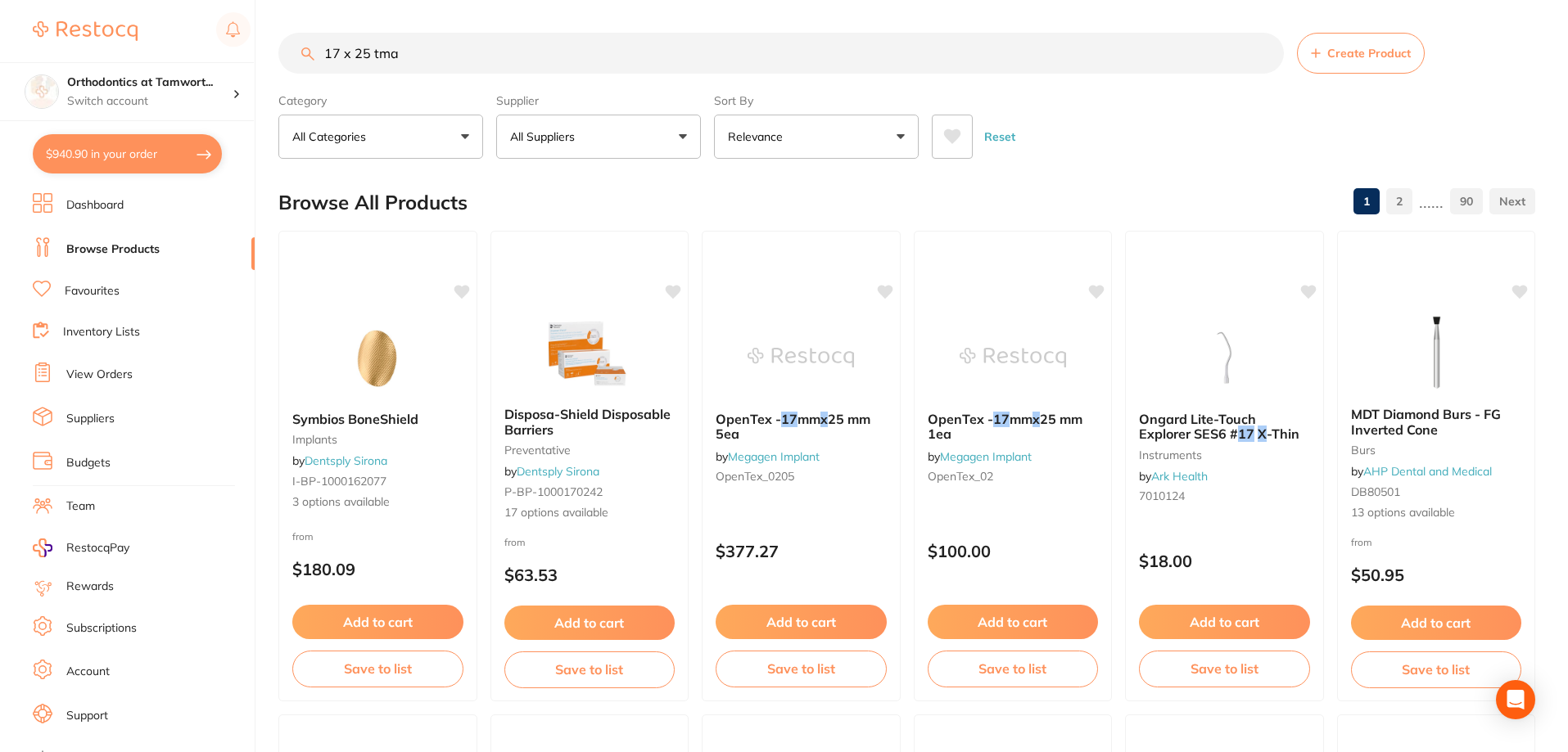
type input "17 x 25 tma"
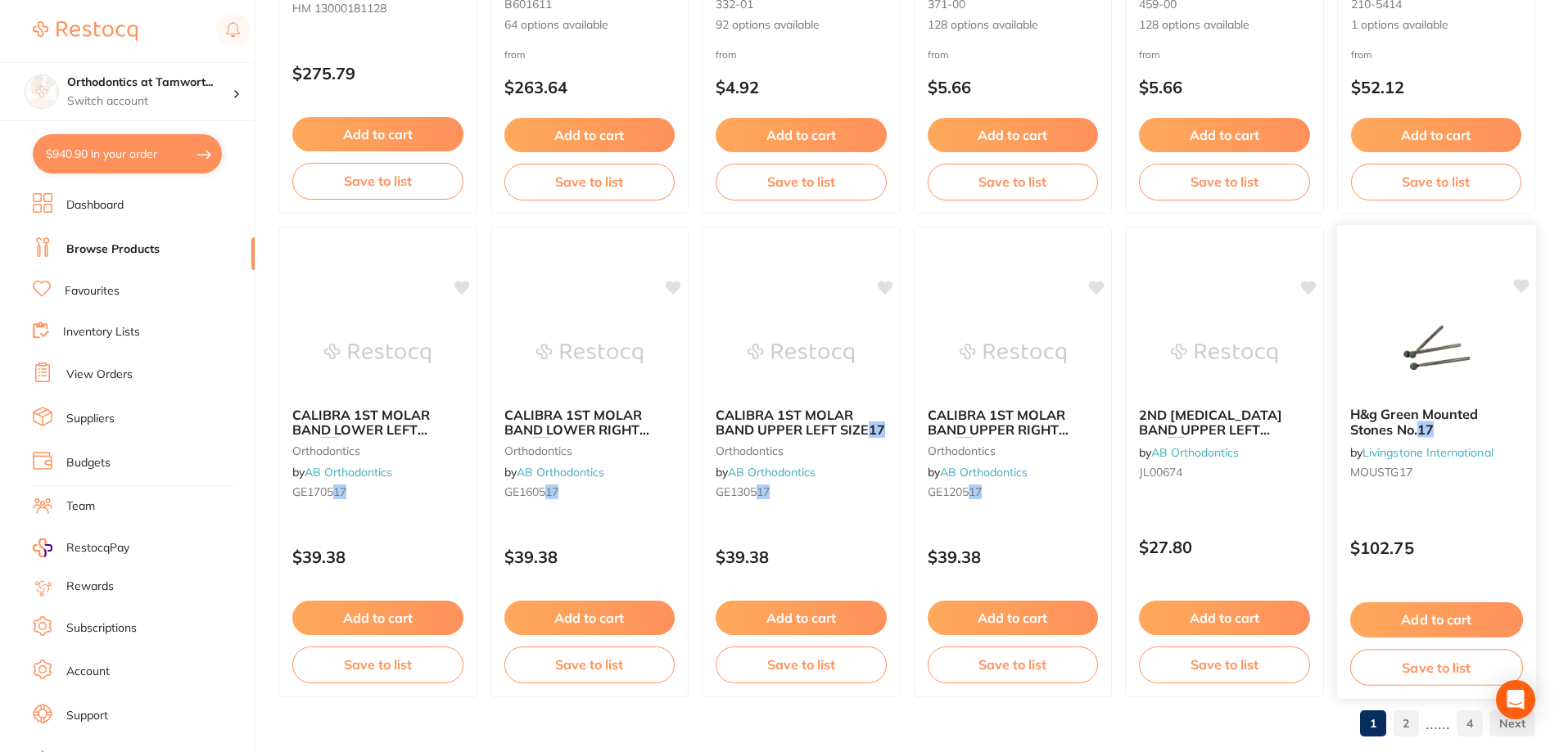
scroll to position [3905, 0]
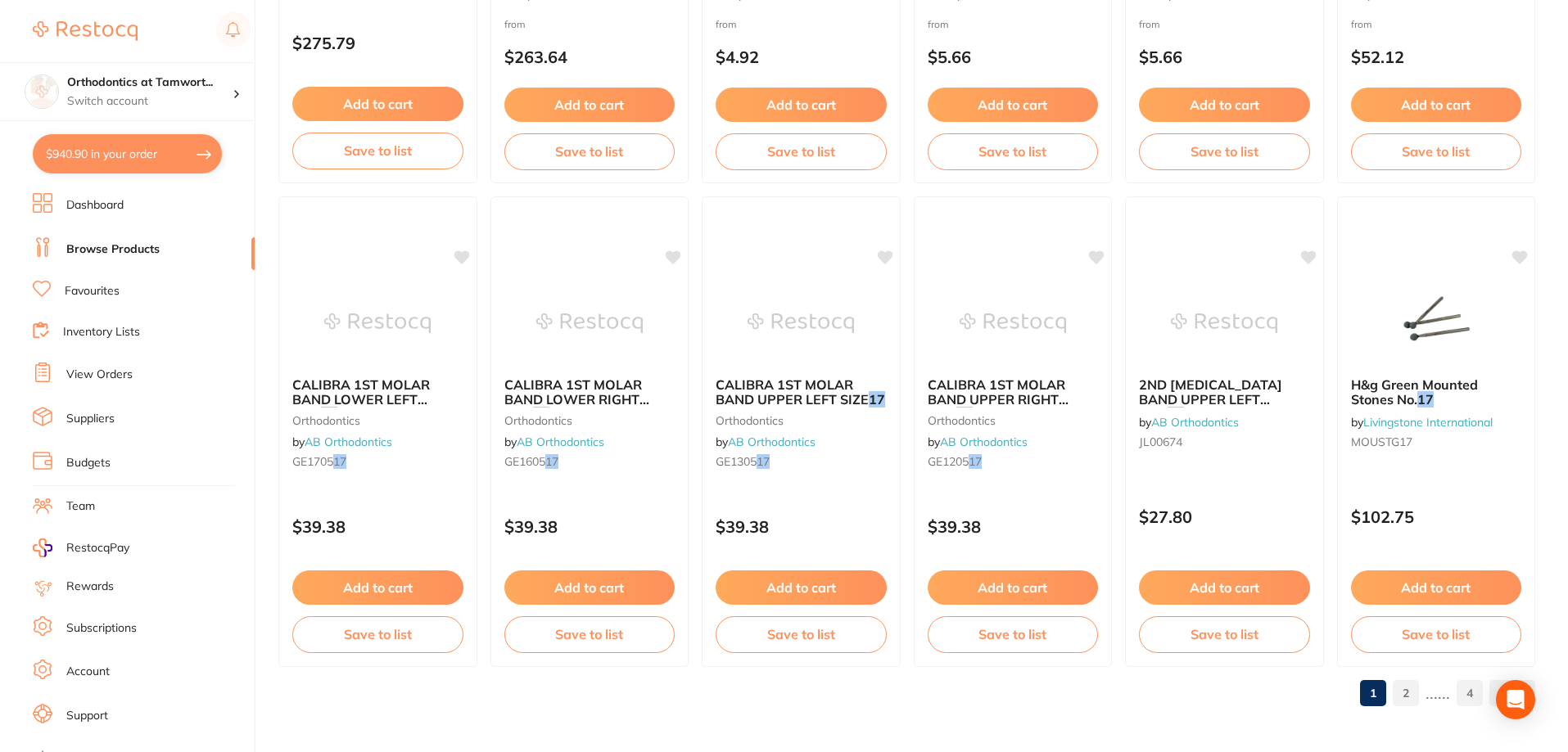
click at [1404, 689] on link "2" at bounding box center [1406, 693] width 27 height 33
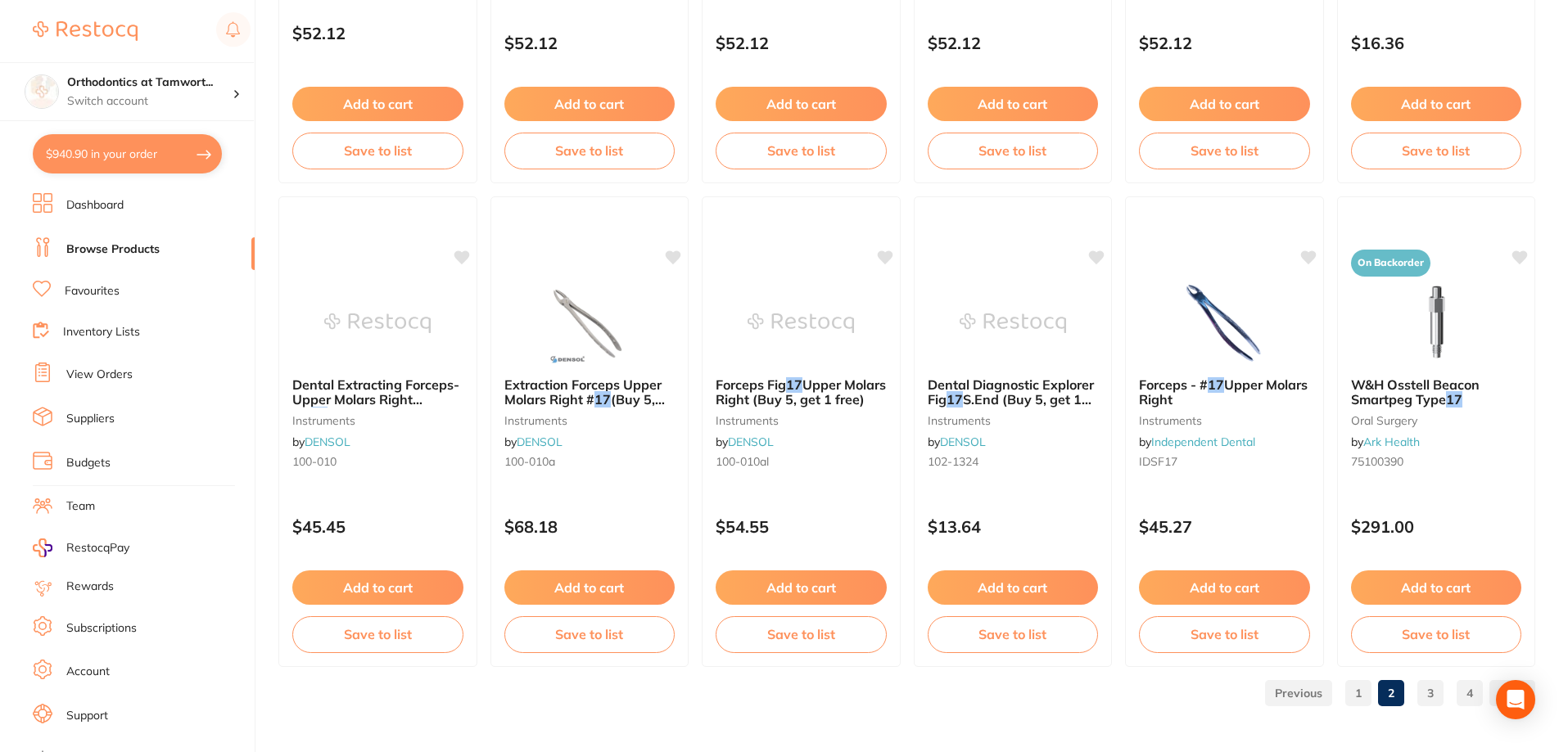
click at [1424, 690] on link "3" at bounding box center [1431, 693] width 27 height 33
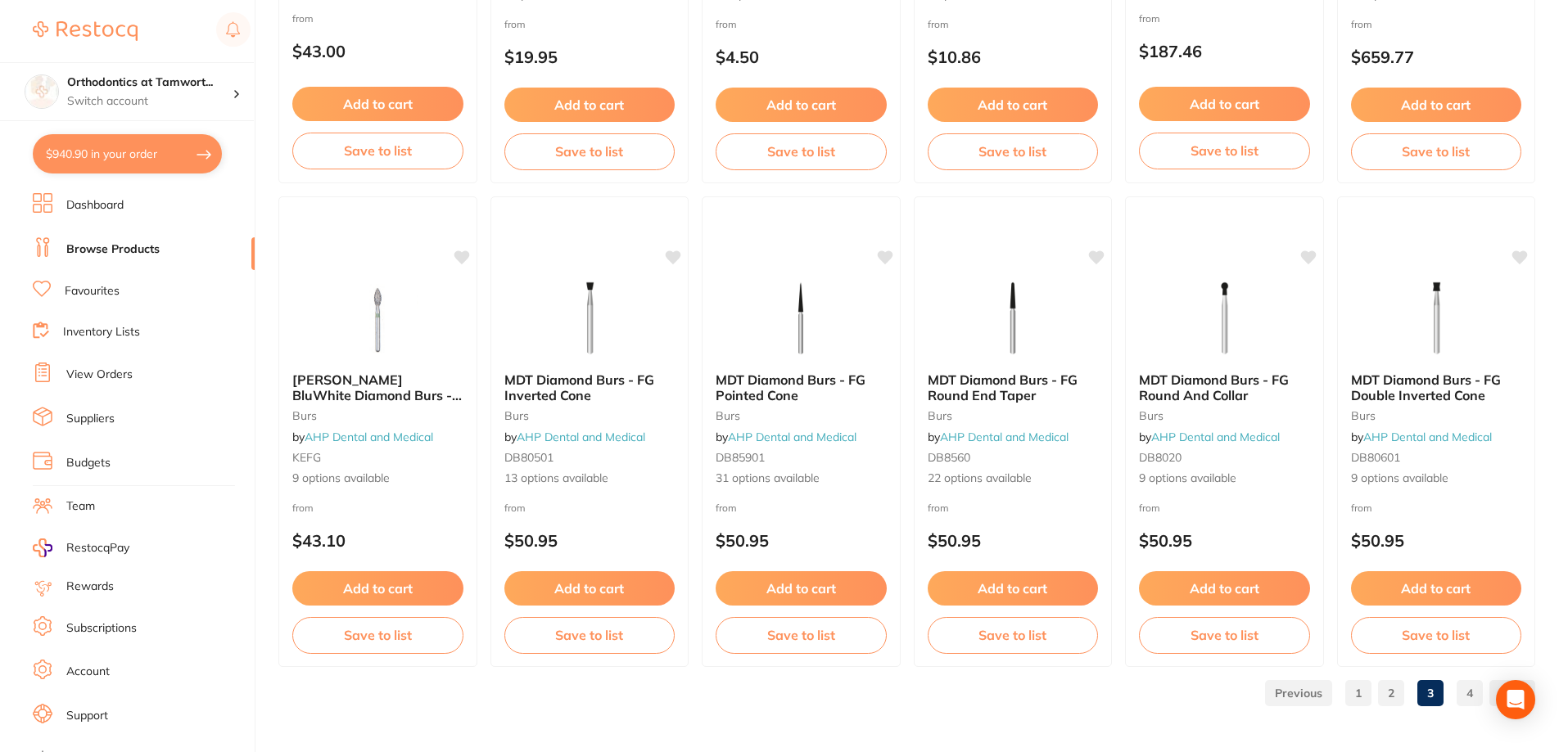
click at [1463, 691] on link "4" at bounding box center [1470, 693] width 27 height 33
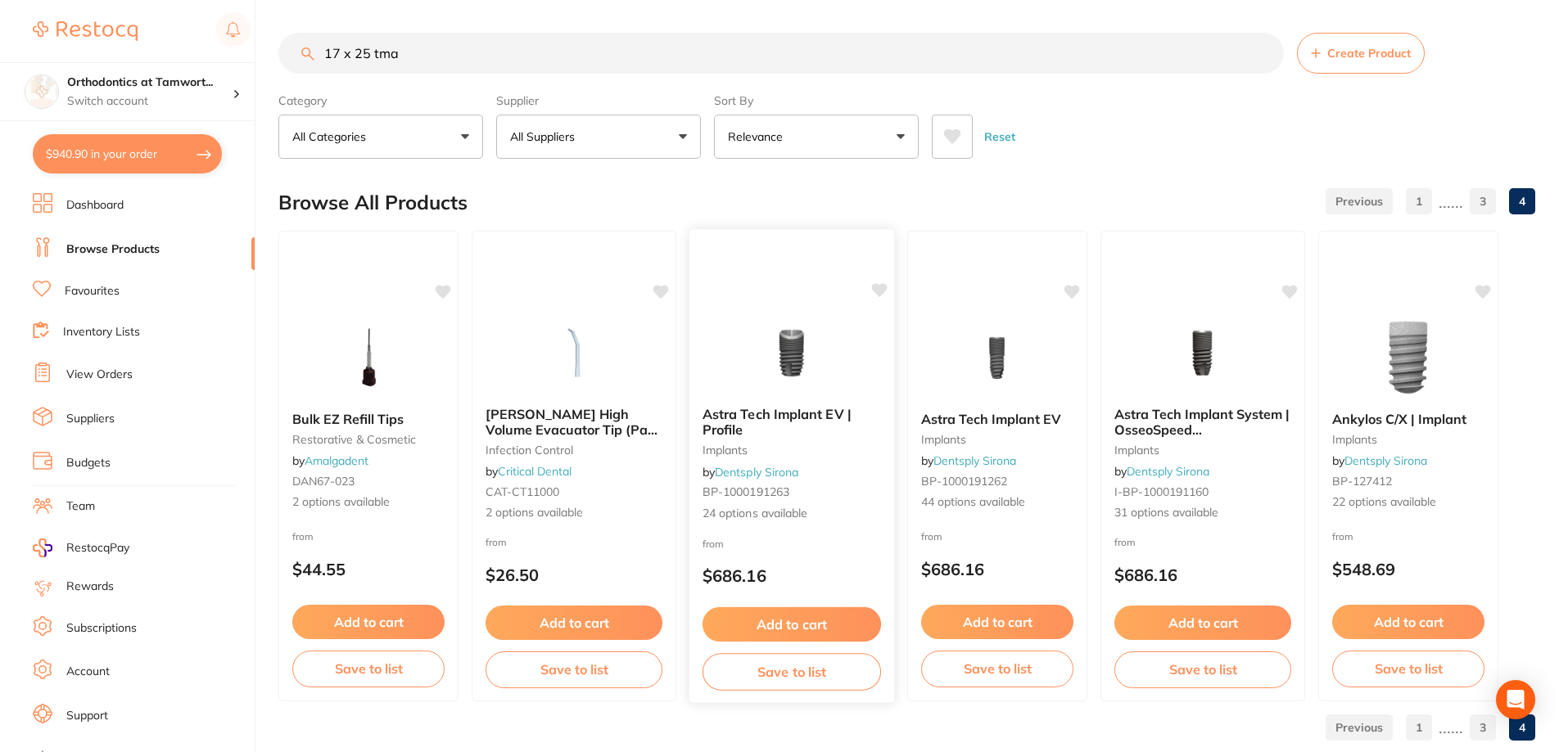
scroll to position [34, 0]
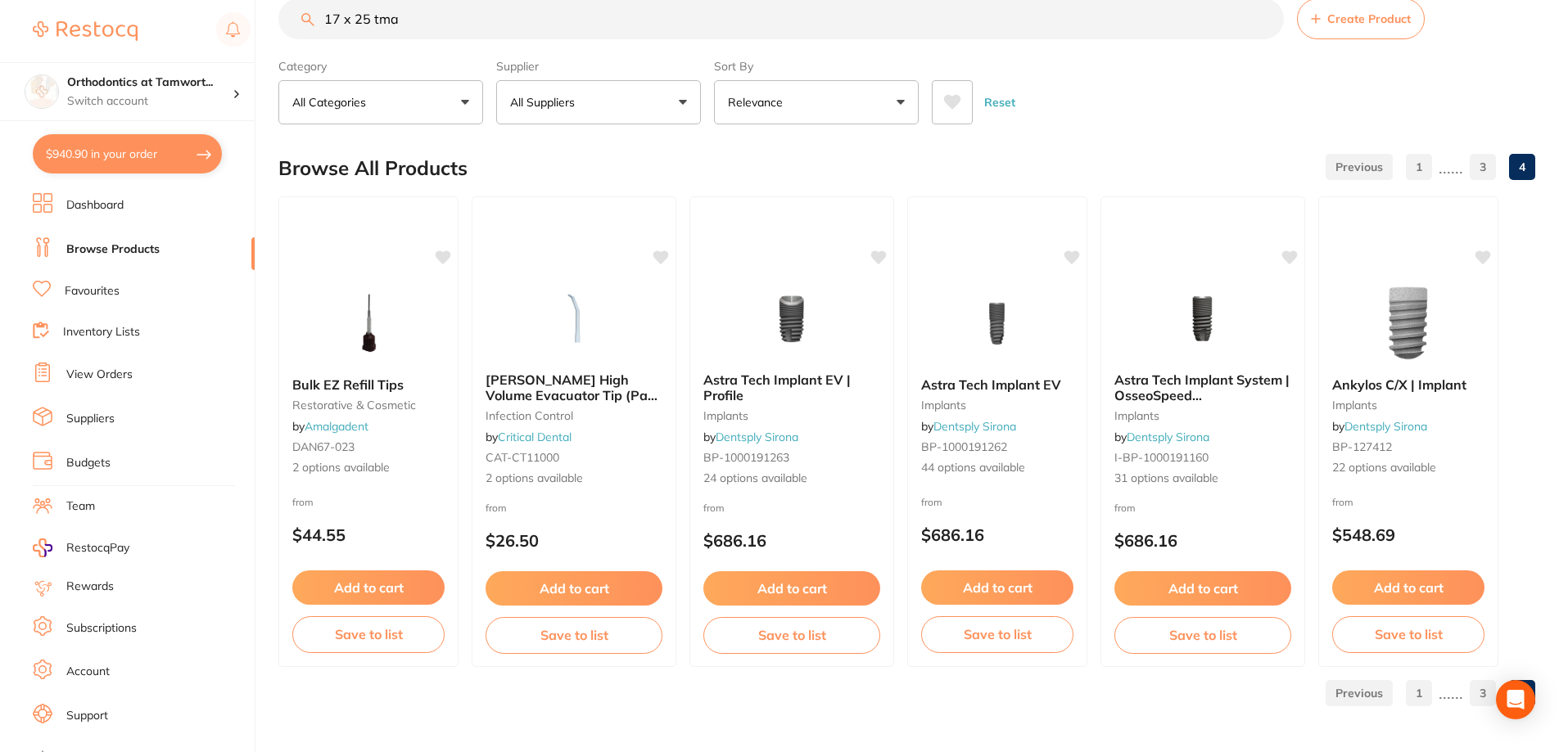
click at [1416, 691] on link "1" at bounding box center [1419, 693] width 27 height 33
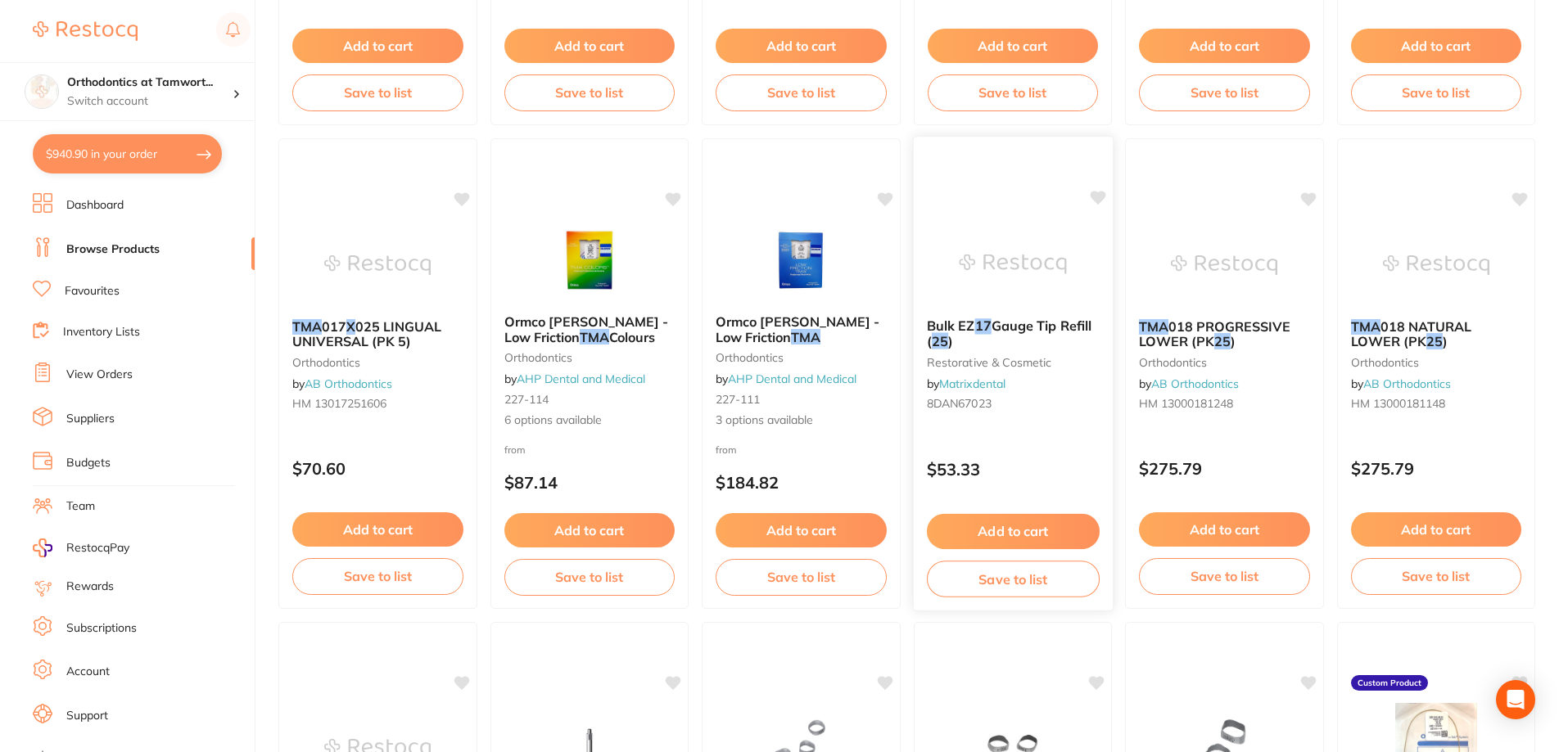
scroll to position [3002, 0]
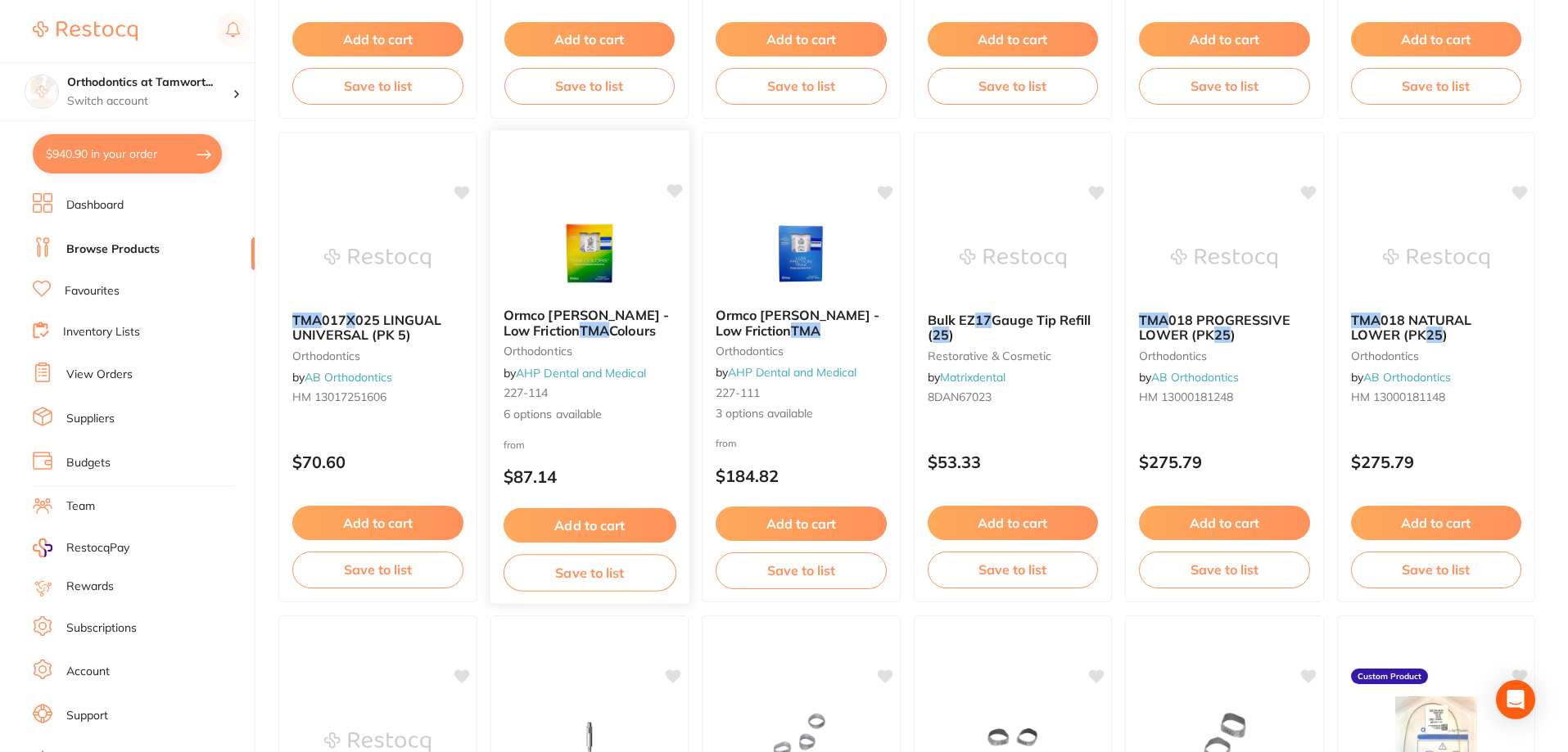
click at [556, 317] on span "Ormco [PERSON_NAME] - Low Friction" at bounding box center [586, 323] width 166 height 32
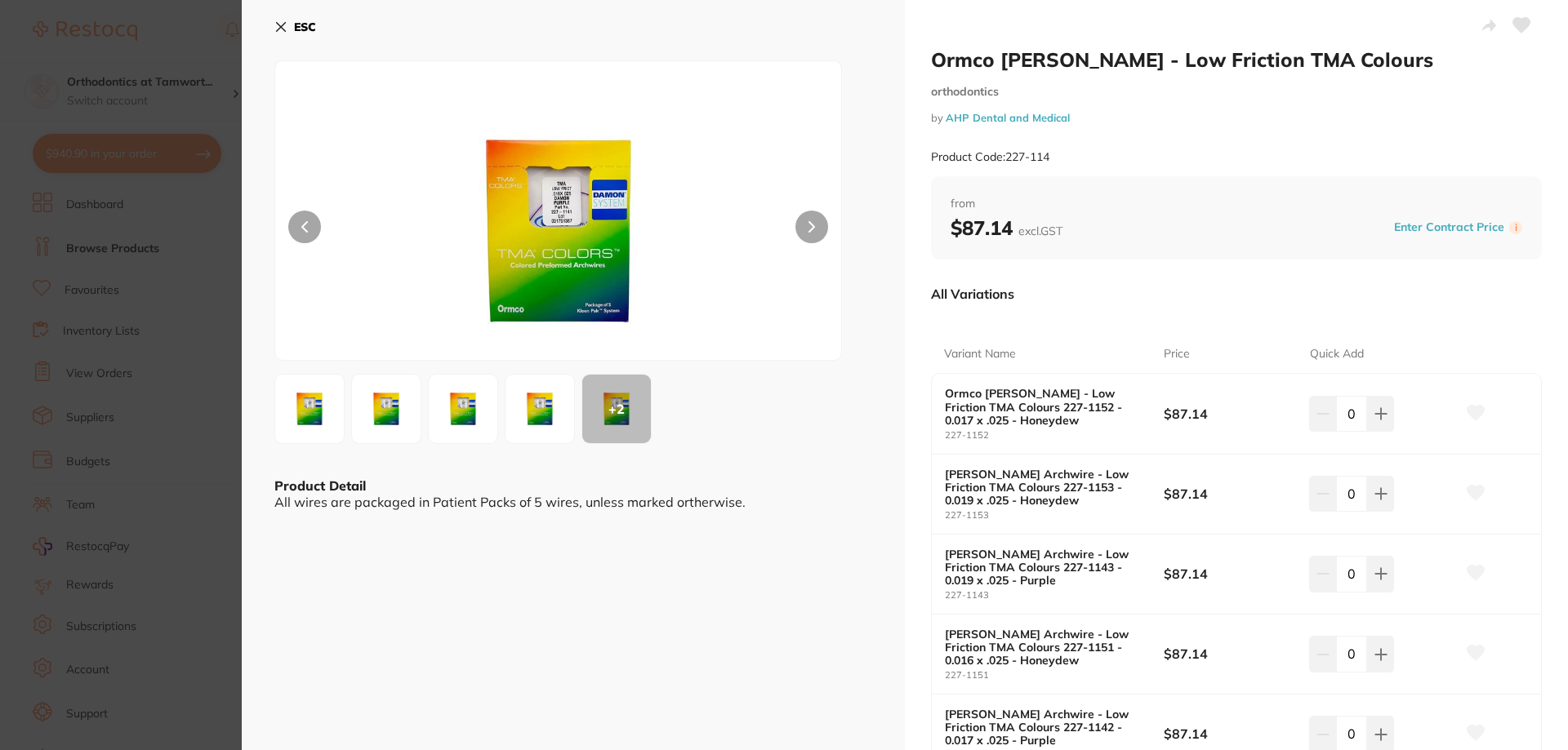
click at [314, 32] on b "ESC" at bounding box center [304, 27] width 22 height 15
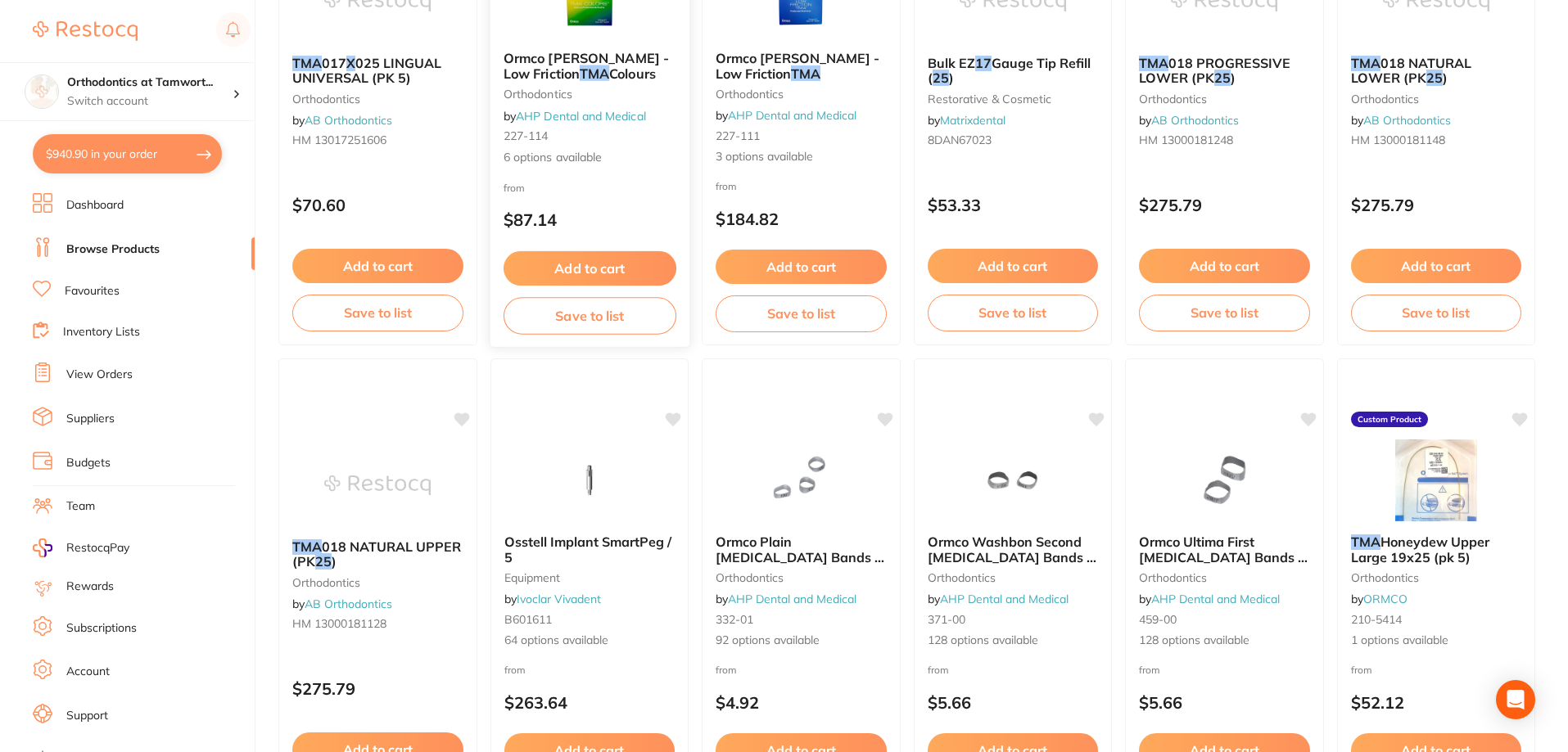
scroll to position [3275, 0]
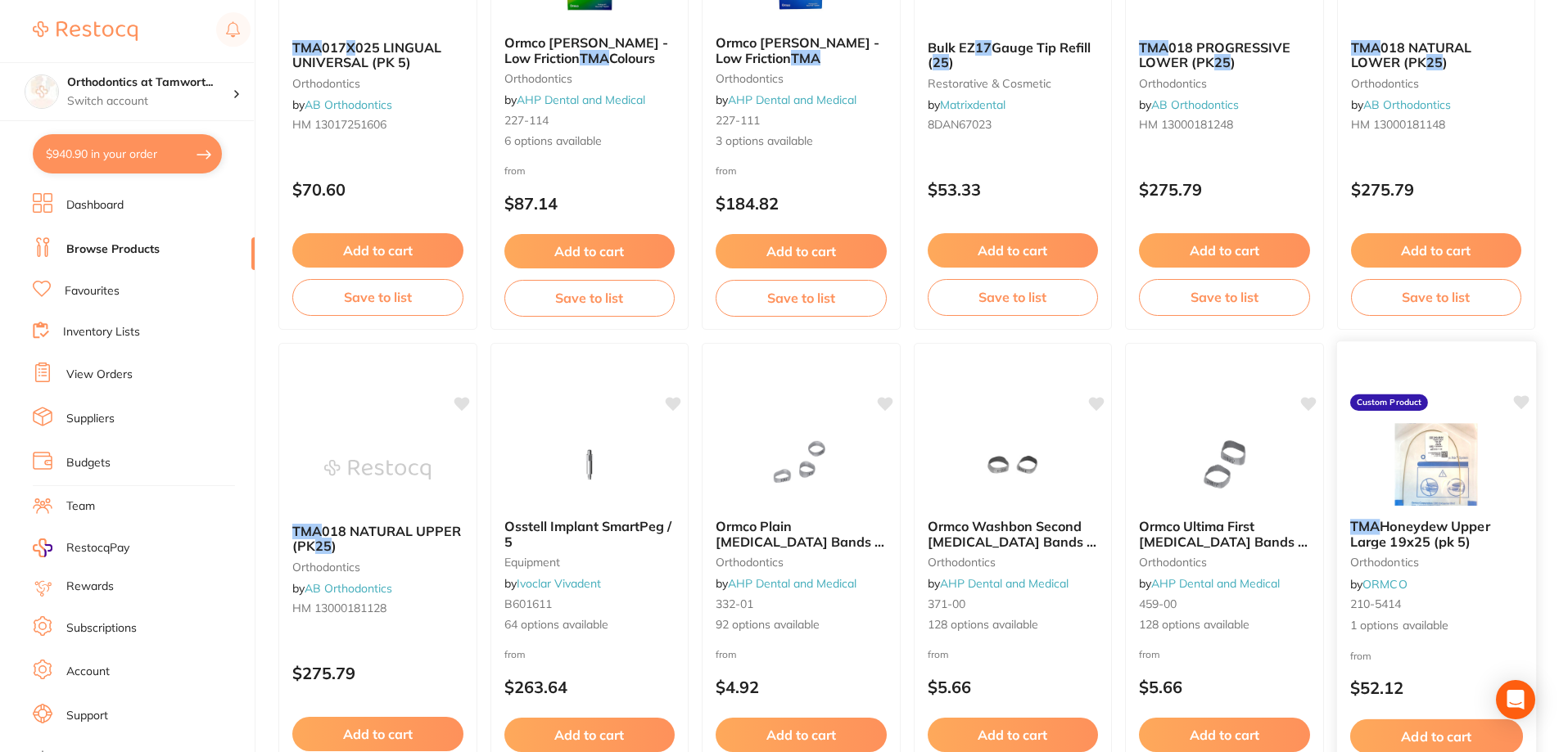
click at [1433, 553] on div "TMA Honeydew Upper Large 19x25 (pk 5) orthodontics by ORMCO 210-5414 1 options …" at bounding box center [1436, 577] width 199 height 142
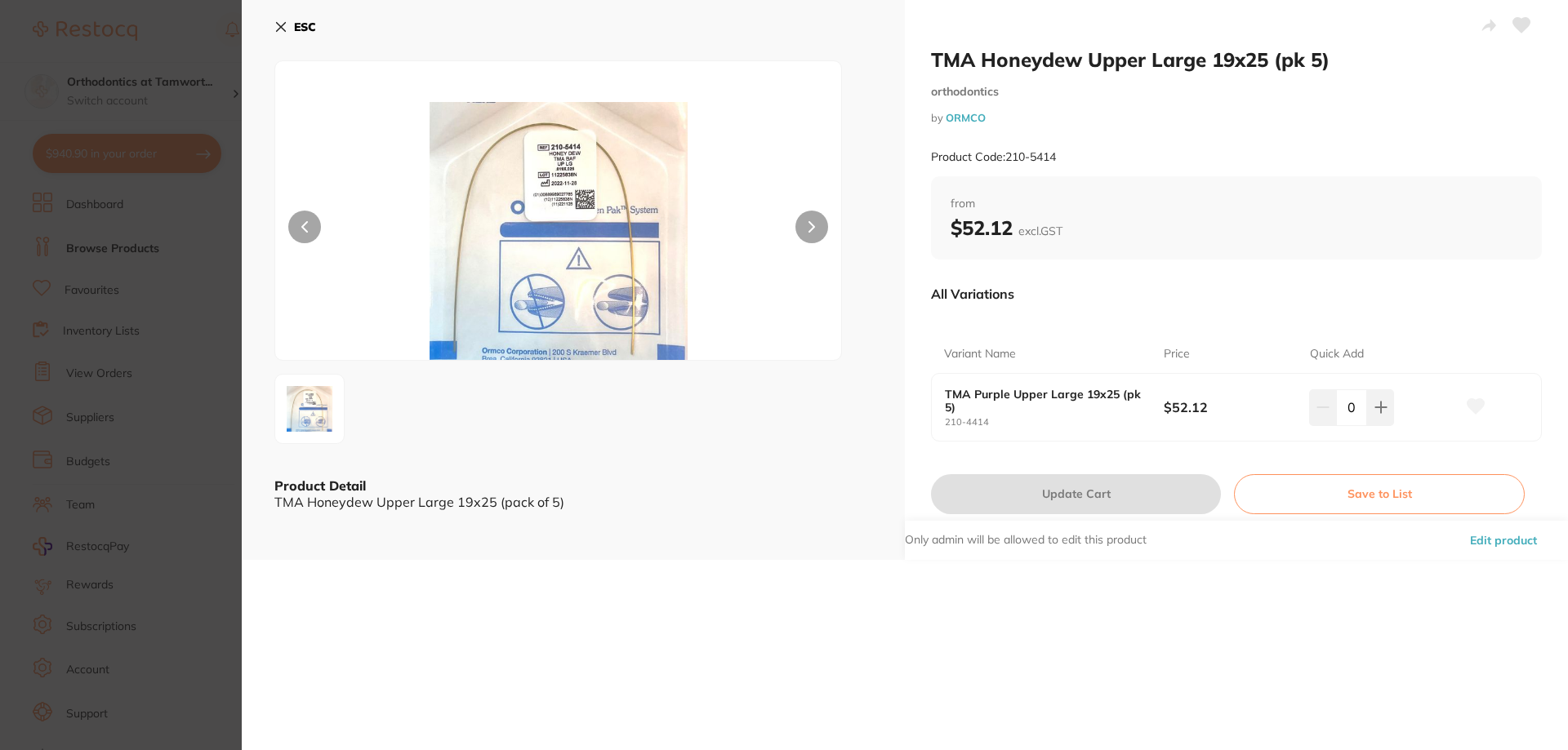
click at [299, 27] on b "ESC" at bounding box center [304, 27] width 22 height 15
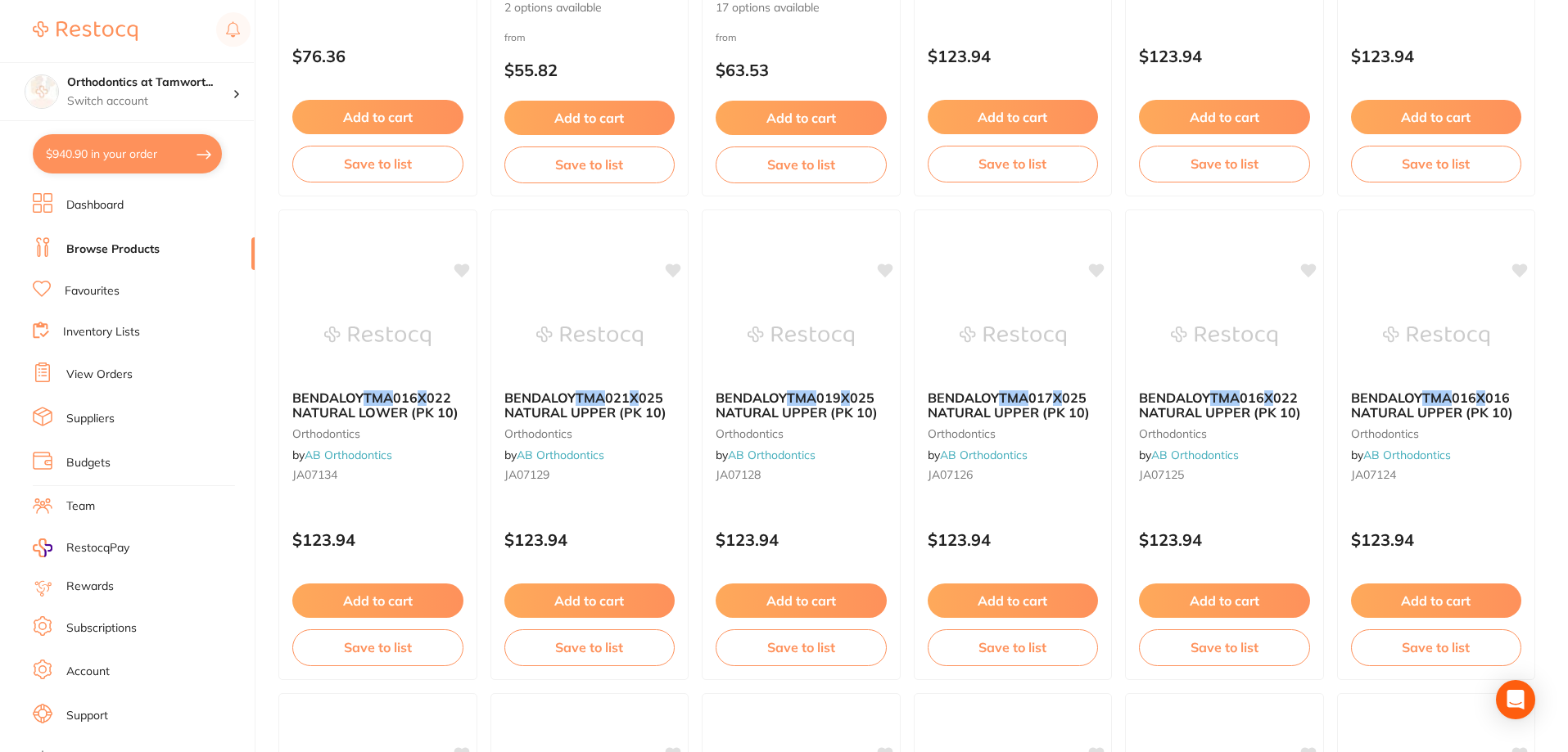
scroll to position [1910, 0]
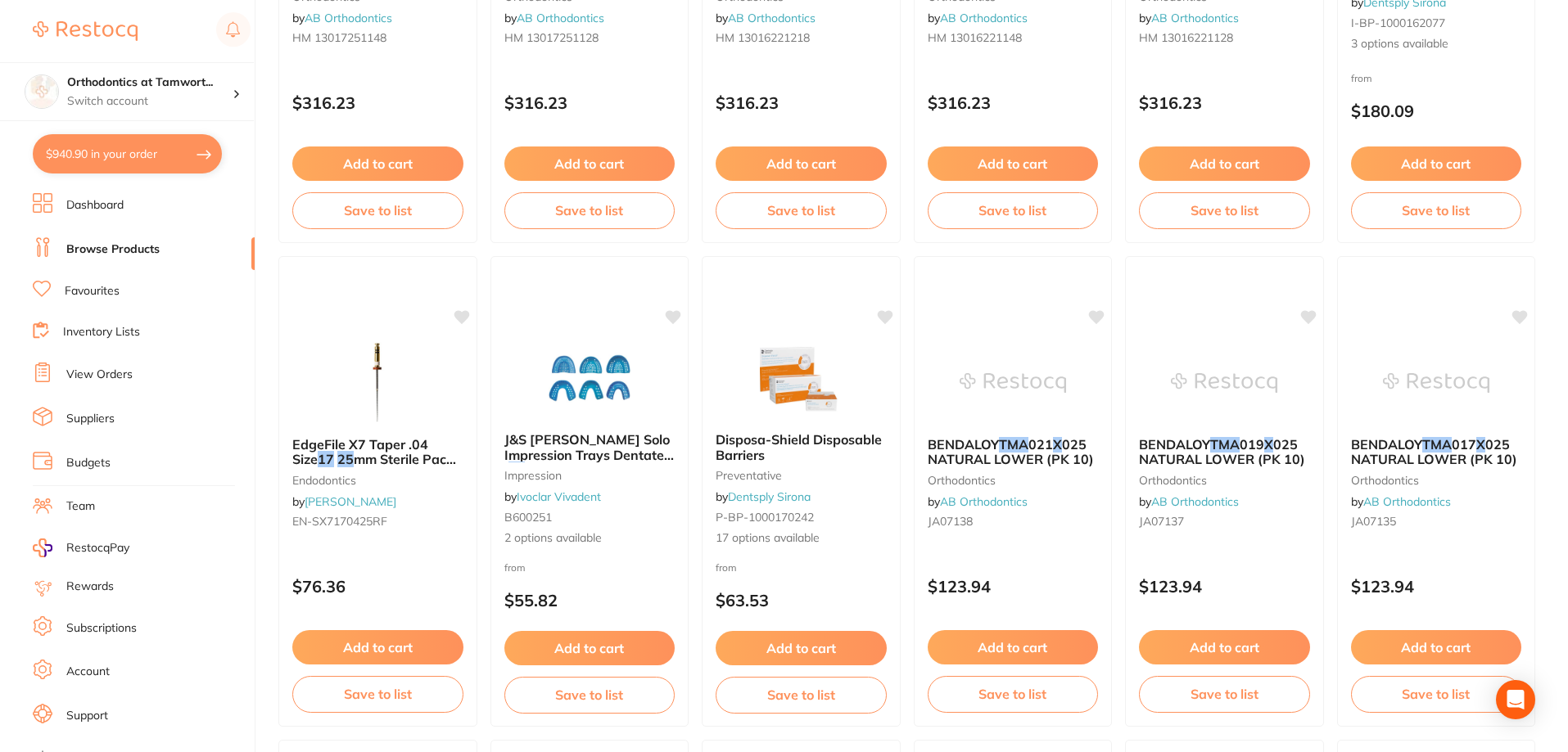
click at [83, 420] on link "Suppliers" at bounding box center [90, 419] width 48 height 16
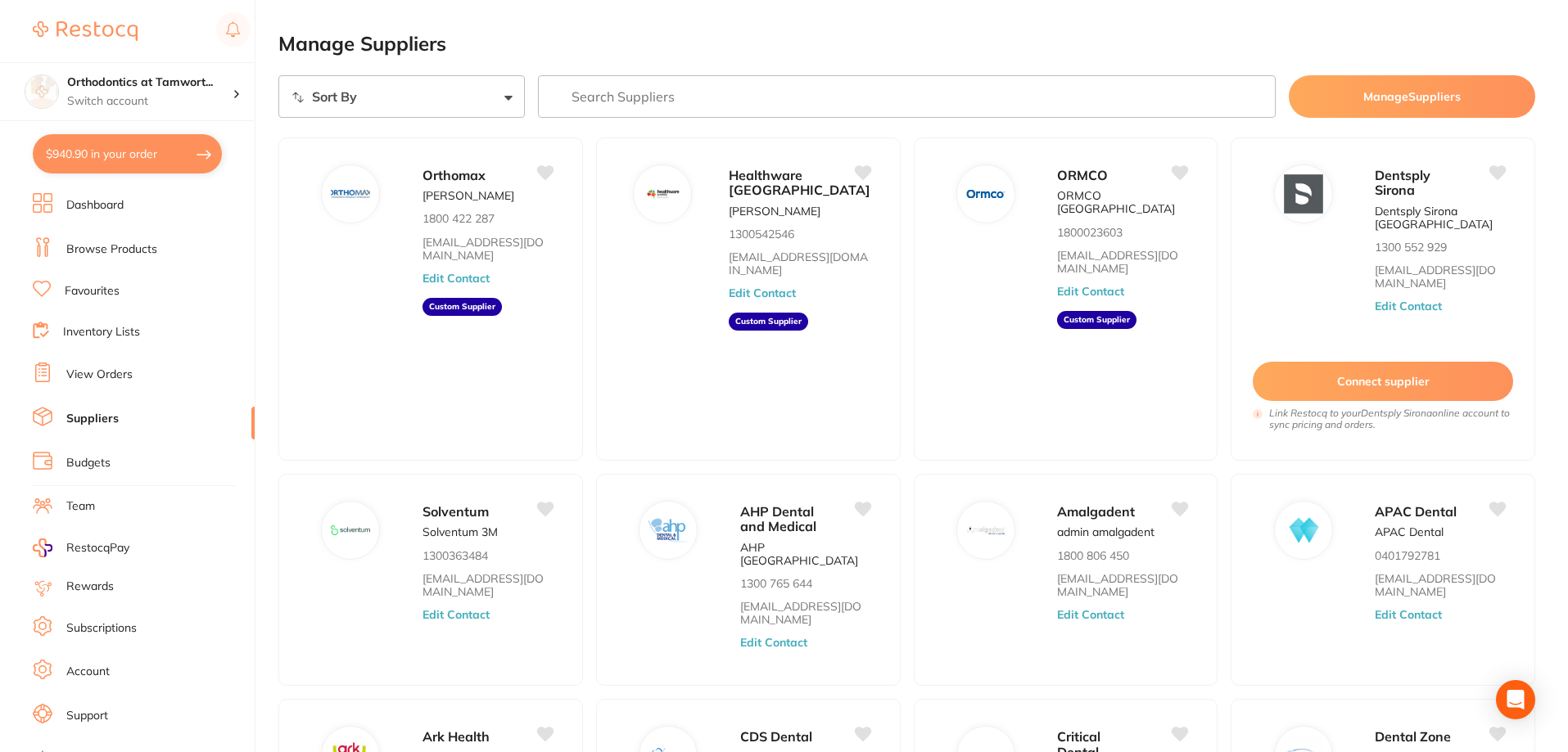
click at [649, 96] on input "search" at bounding box center [908, 97] width 739 height 43
click at [96, 254] on link "Browse Products" at bounding box center [112, 249] width 91 height 16
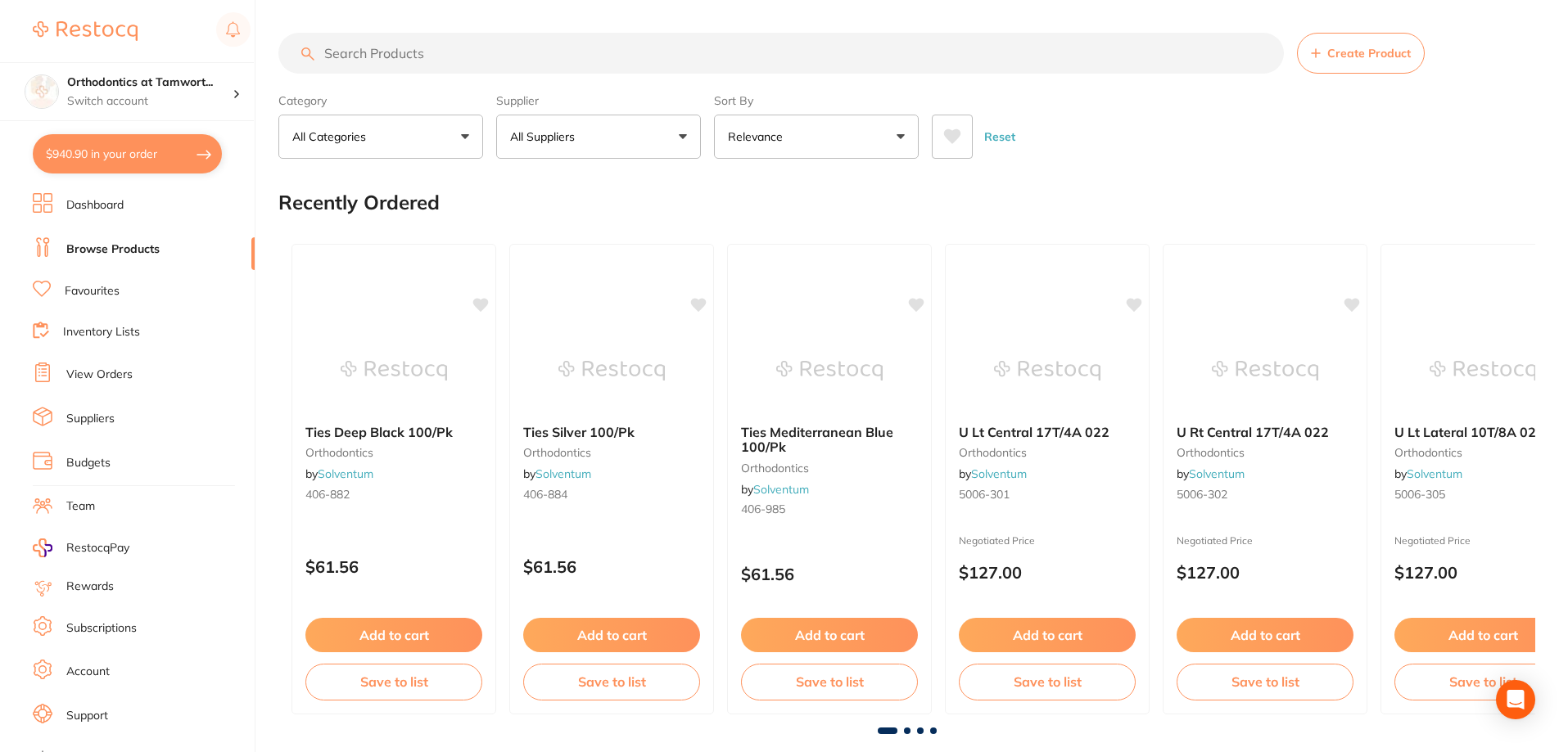
click at [683, 151] on button "All Suppliers" at bounding box center [599, 136] width 205 height 45
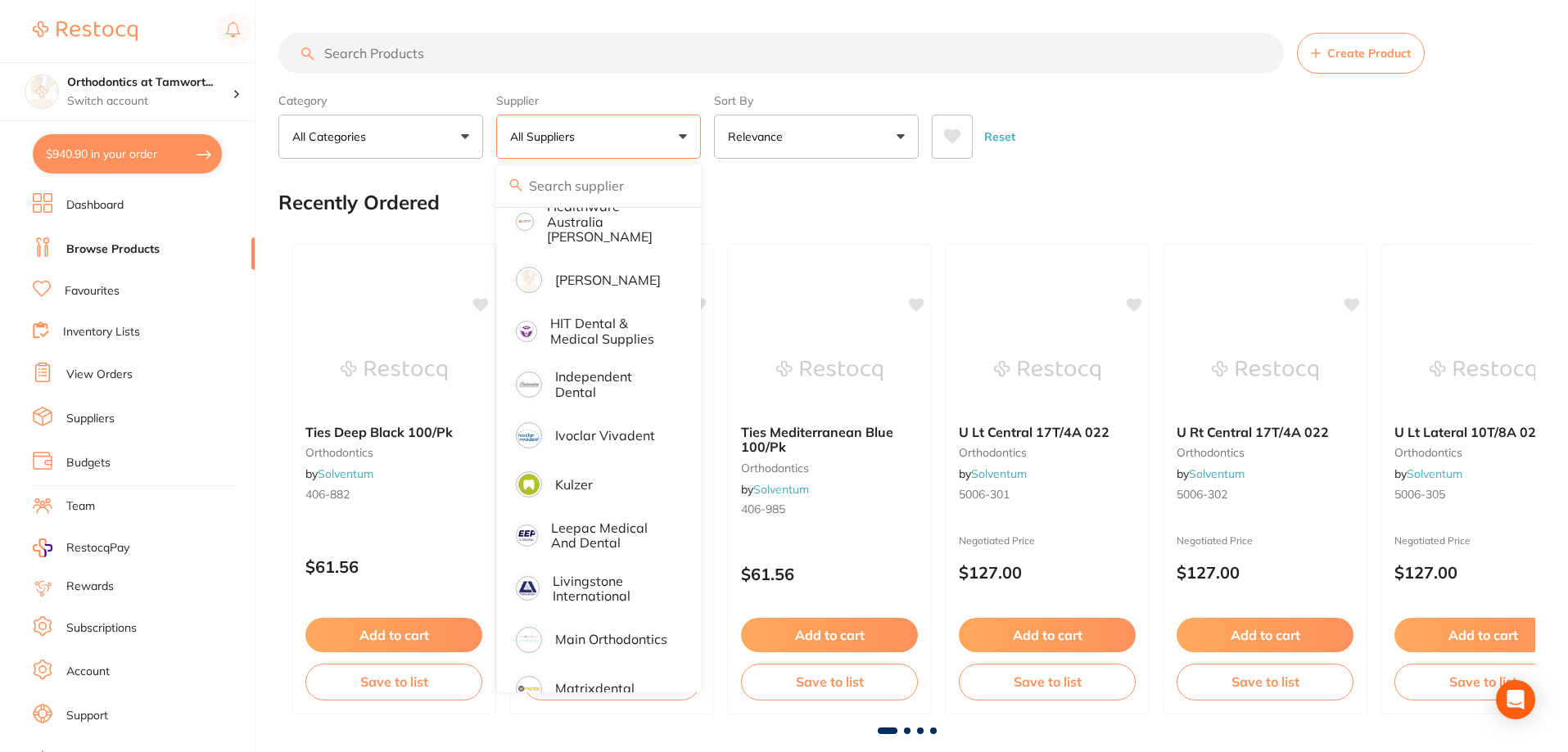
scroll to position [1091, 0]
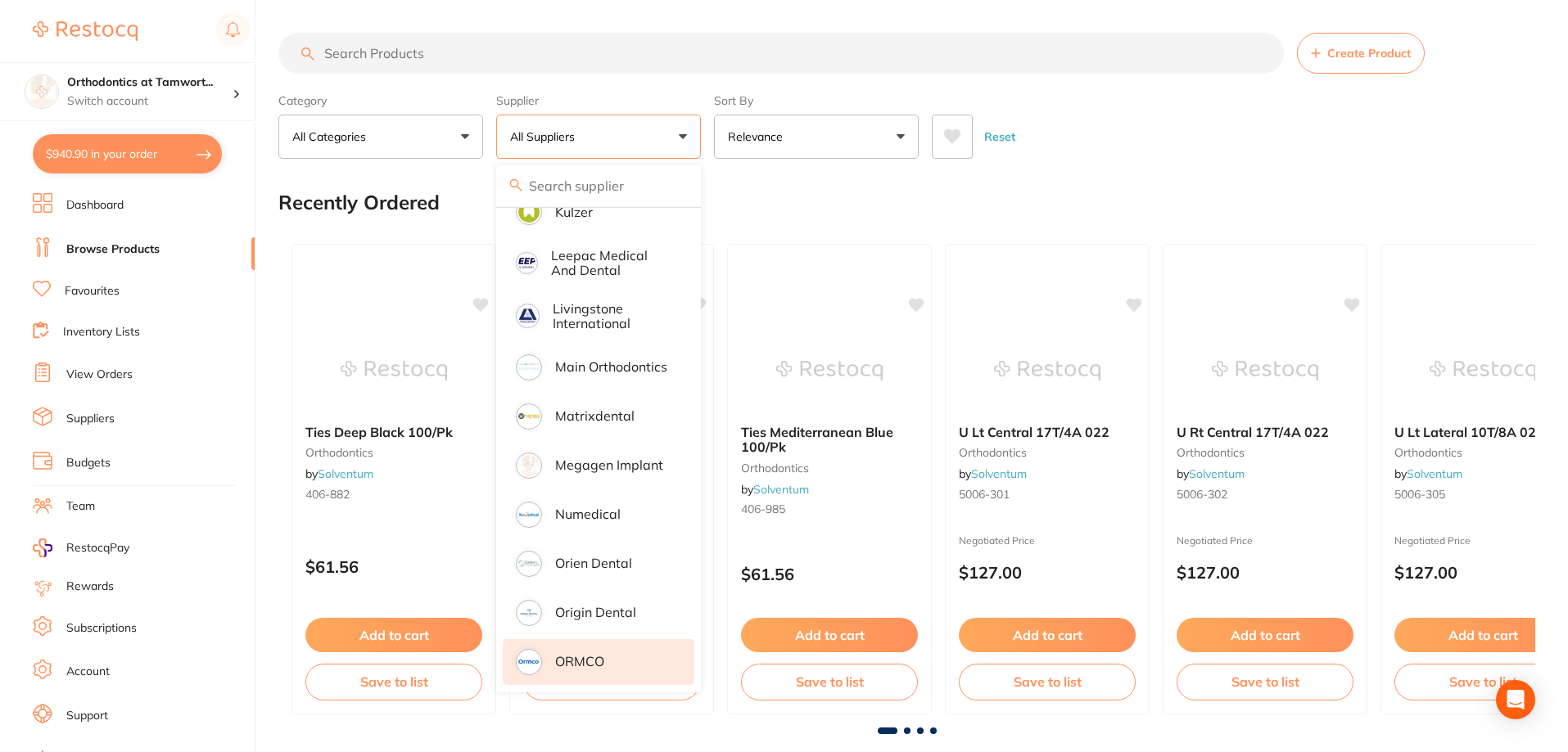
click at [610, 641] on li "ORMCO" at bounding box center [599, 662] width 191 height 45
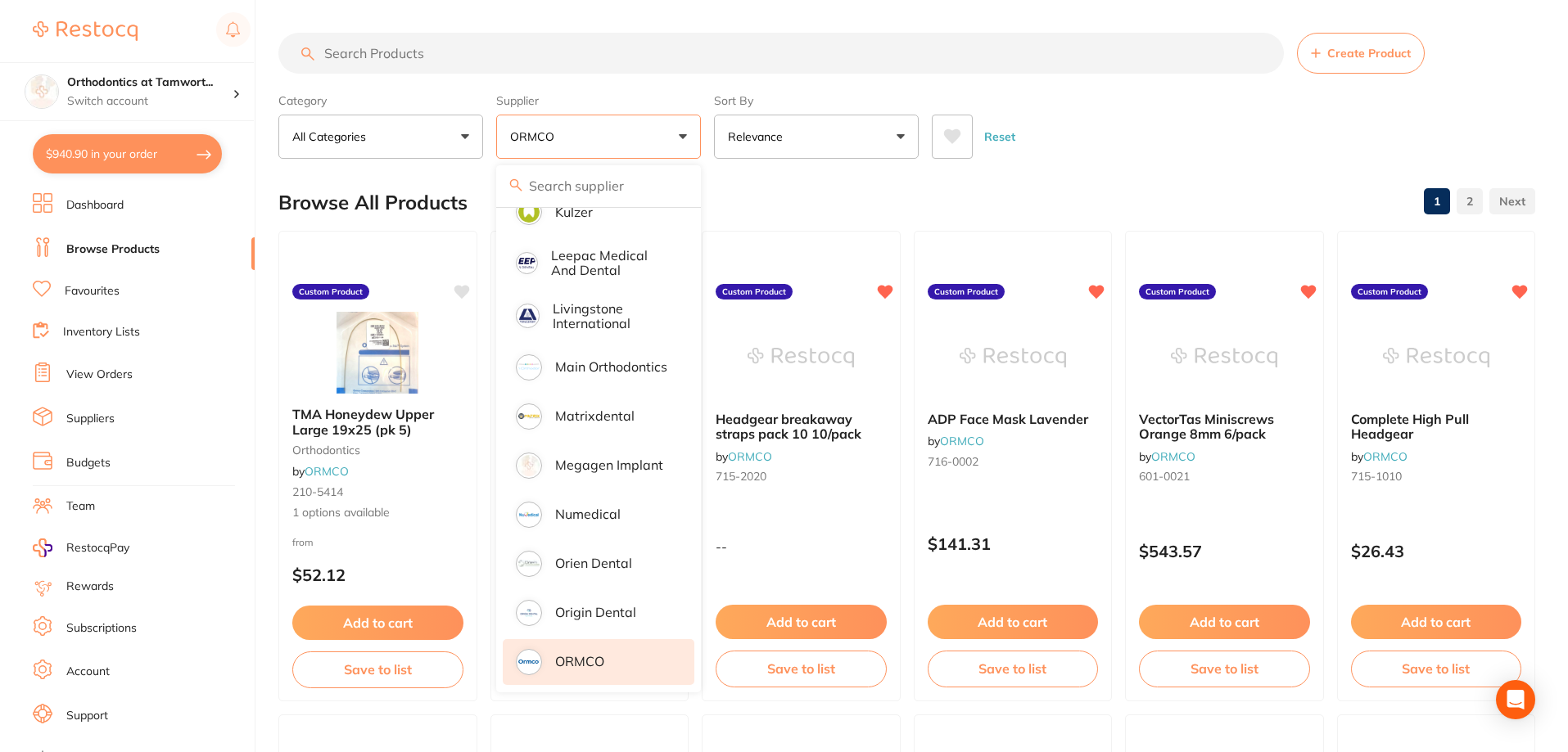
click at [1165, 136] on div "Reset" at bounding box center [1227, 130] width 590 height 58
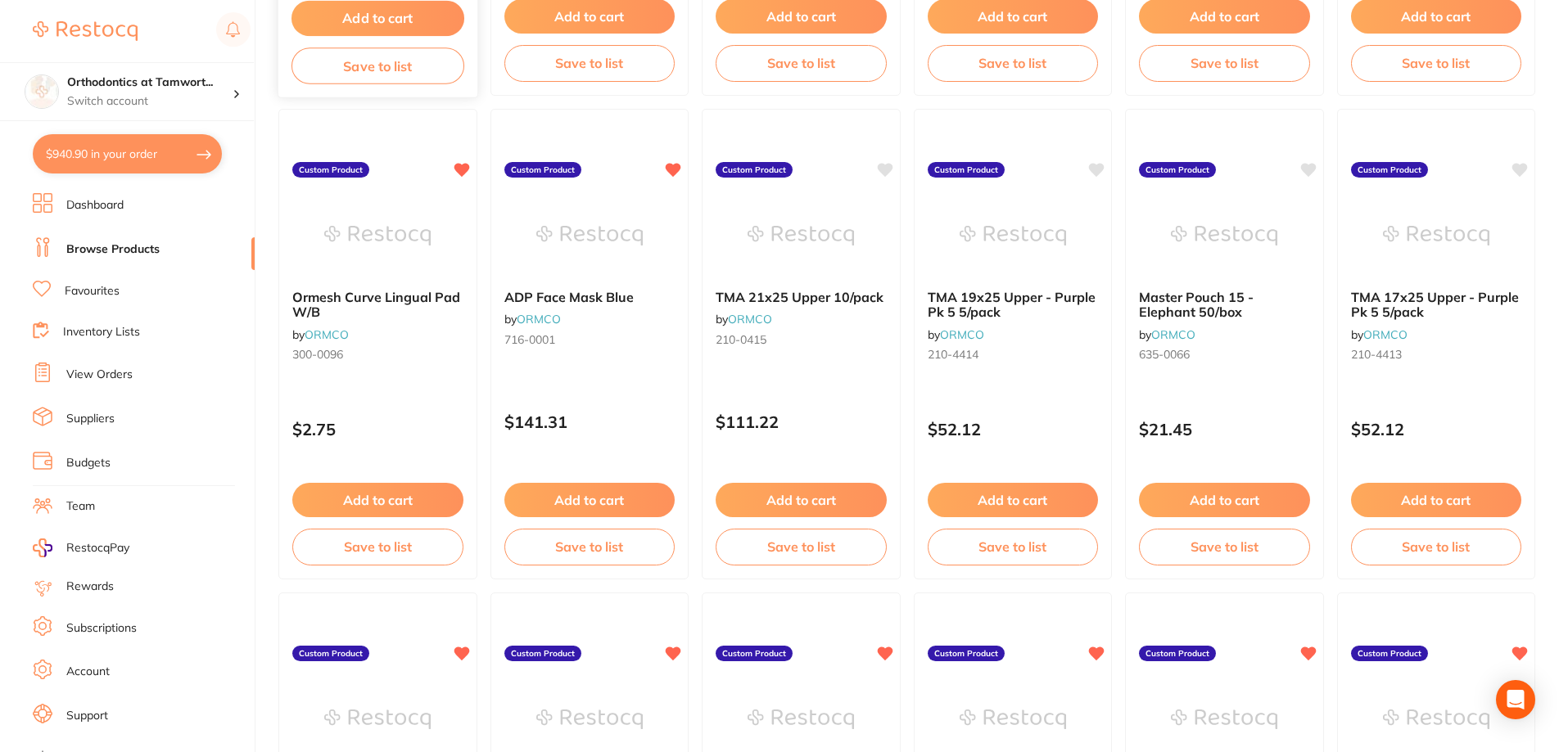
scroll to position [1176, 0]
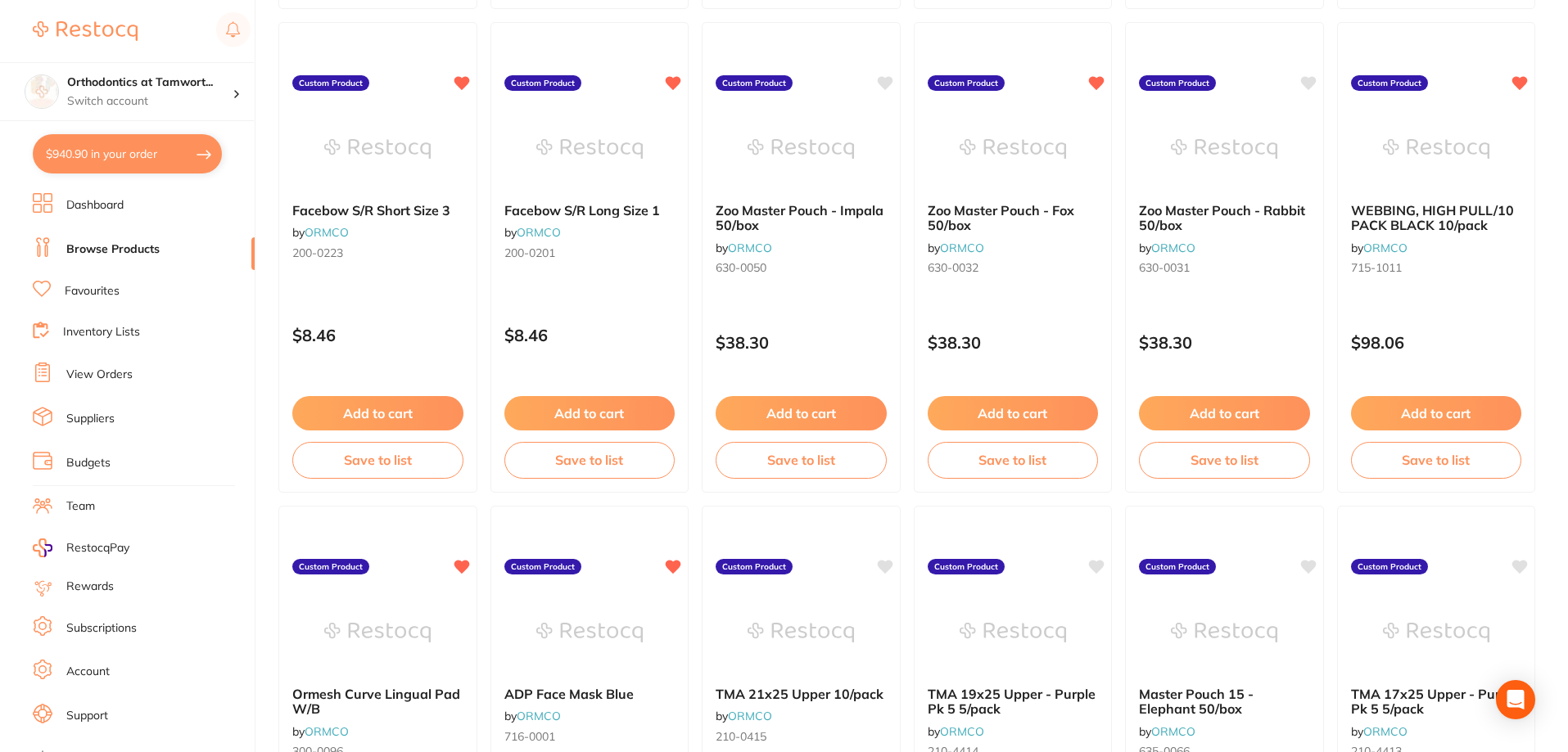
click at [91, 410] on li "Suppliers" at bounding box center [144, 420] width 222 height 25
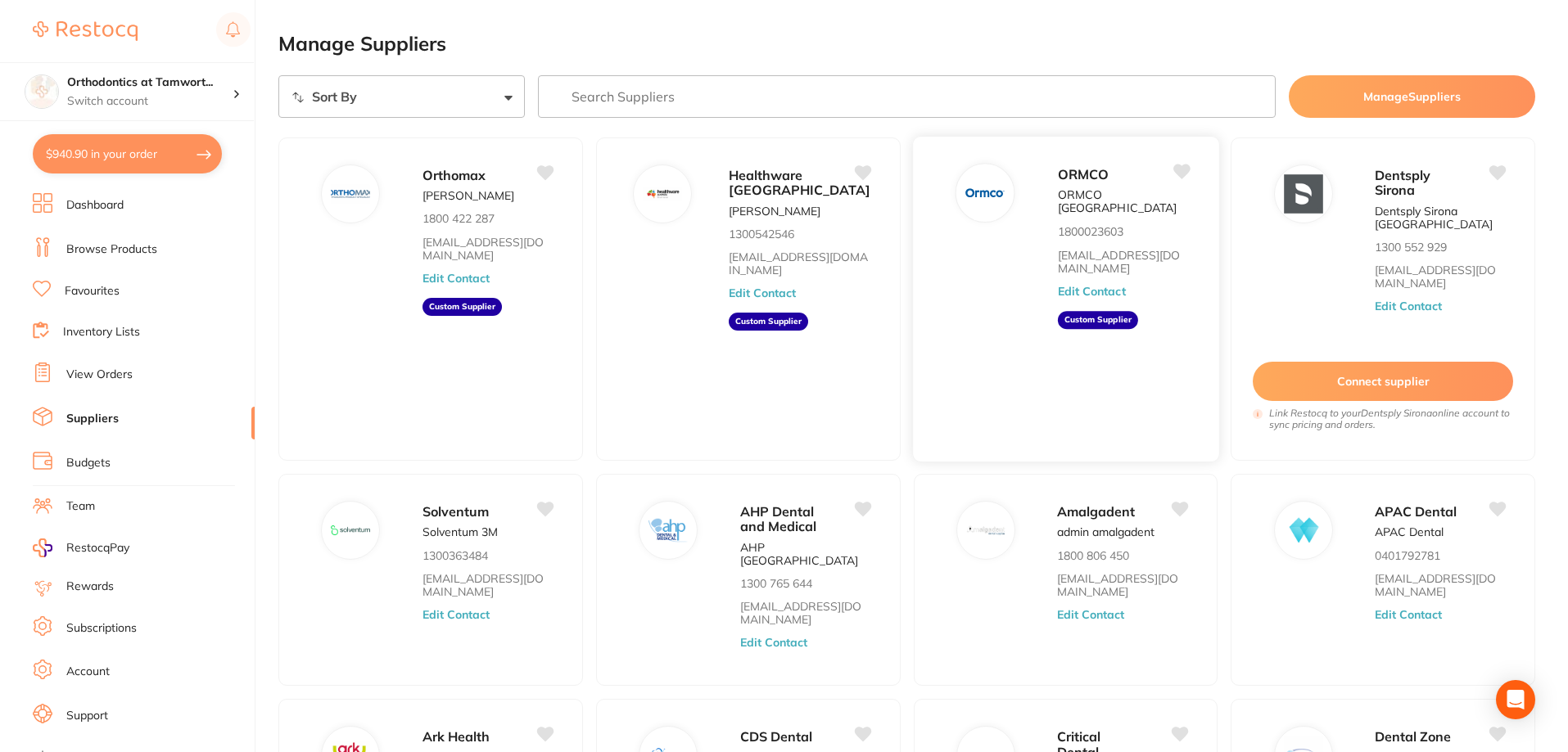
click at [1048, 332] on div "ORMCO ORMCO [GEOGRAPHIC_DATA] 1800023603 [EMAIL_ADDRESS][DOMAIN_NAME] Edit Cont…" at bounding box center [1066, 298] width 307 height 327
click at [1078, 285] on button "Edit Contact" at bounding box center [1091, 292] width 68 height 13
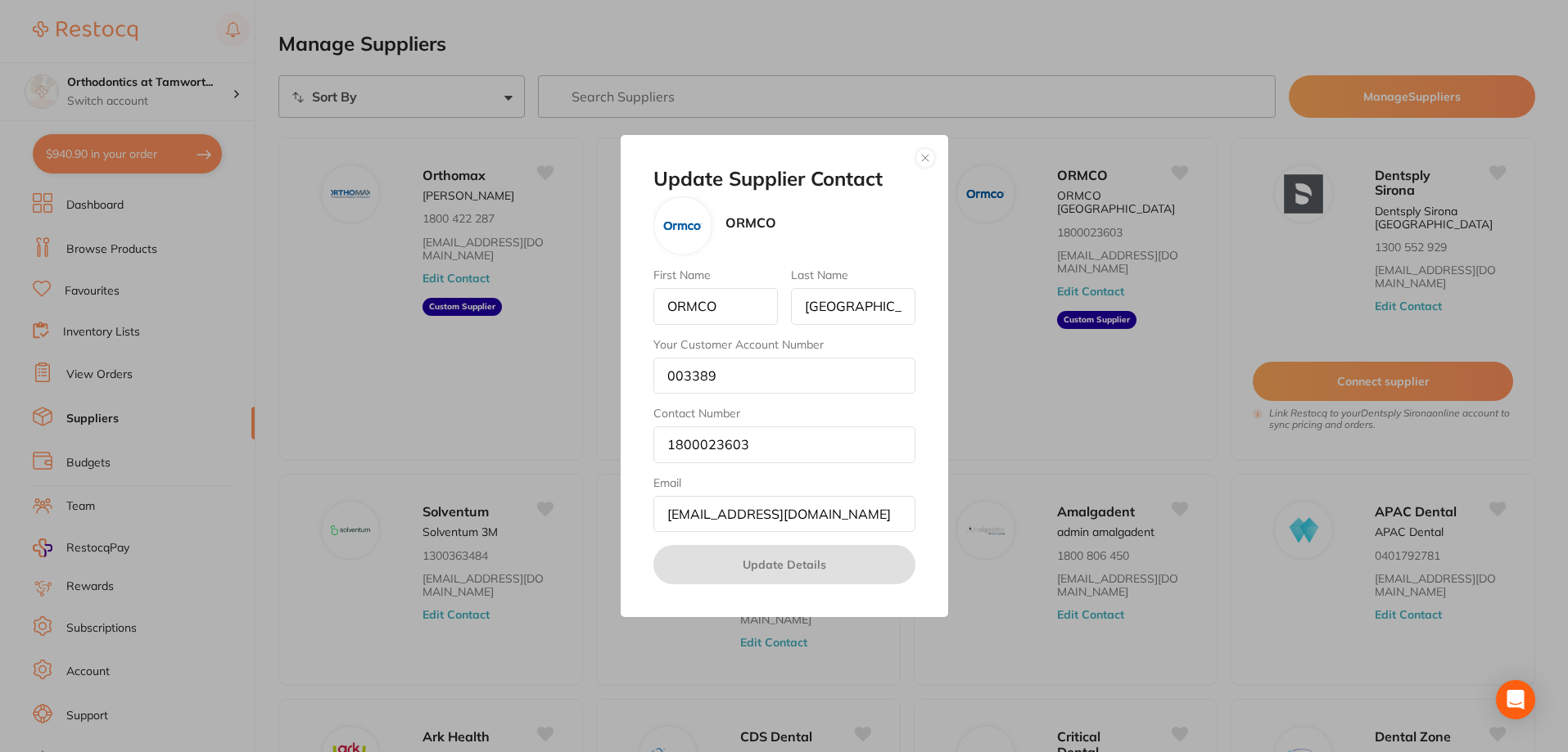
click at [927, 149] on button "button" at bounding box center [925, 157] width 20 height 20
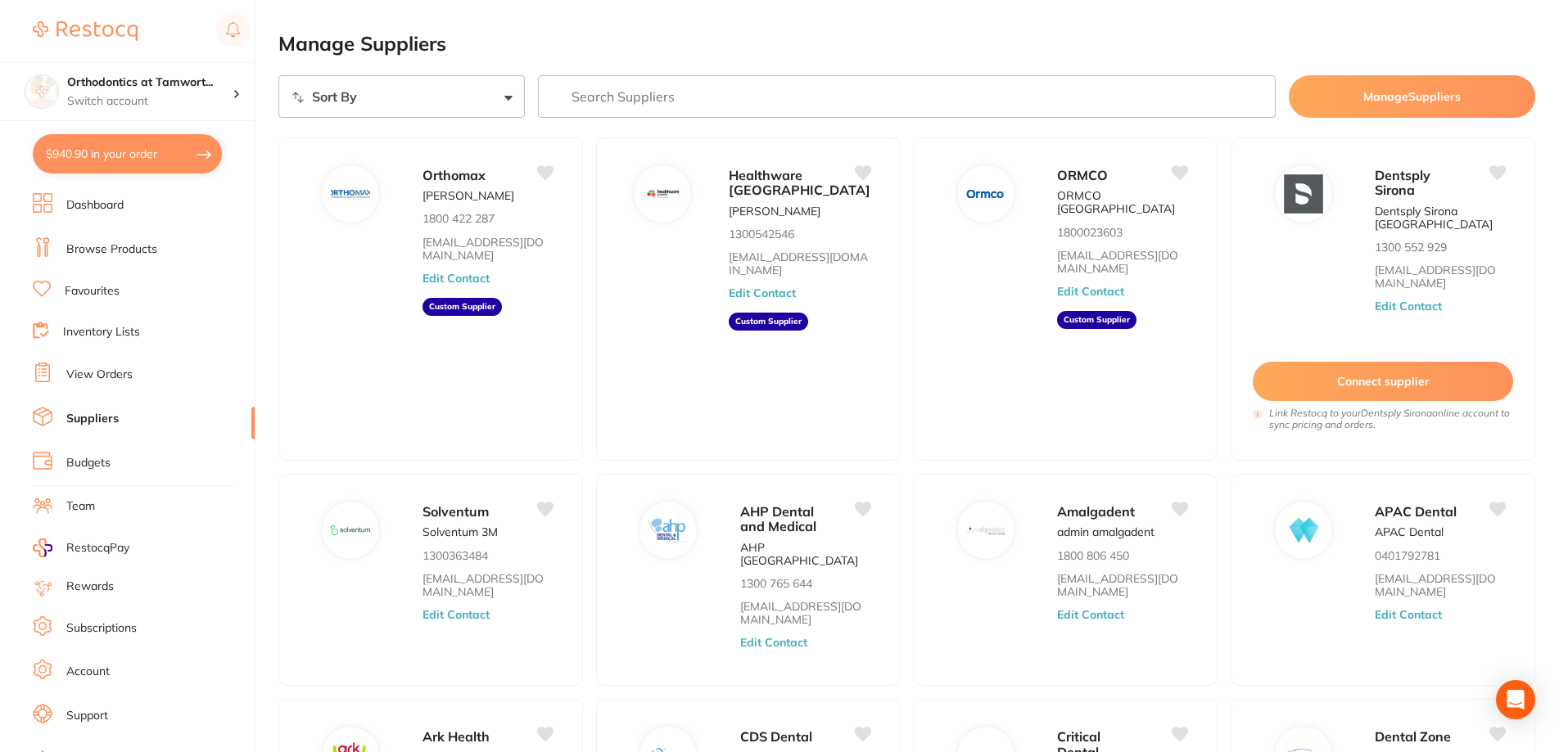
click at [105, 375] on link "View Orders" at bounding box center [99, 374] width 66 height 16
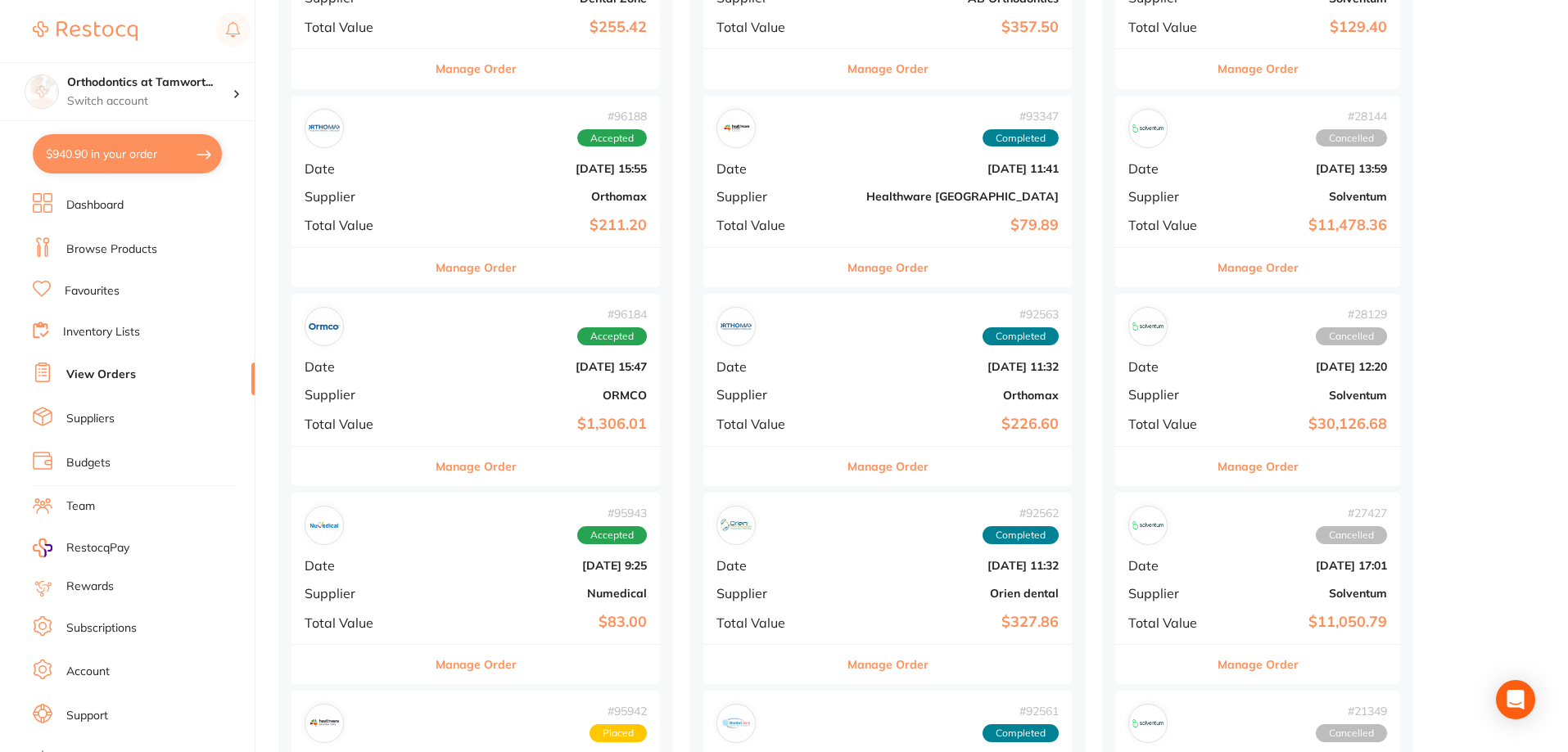
scroll to position [546, 0]
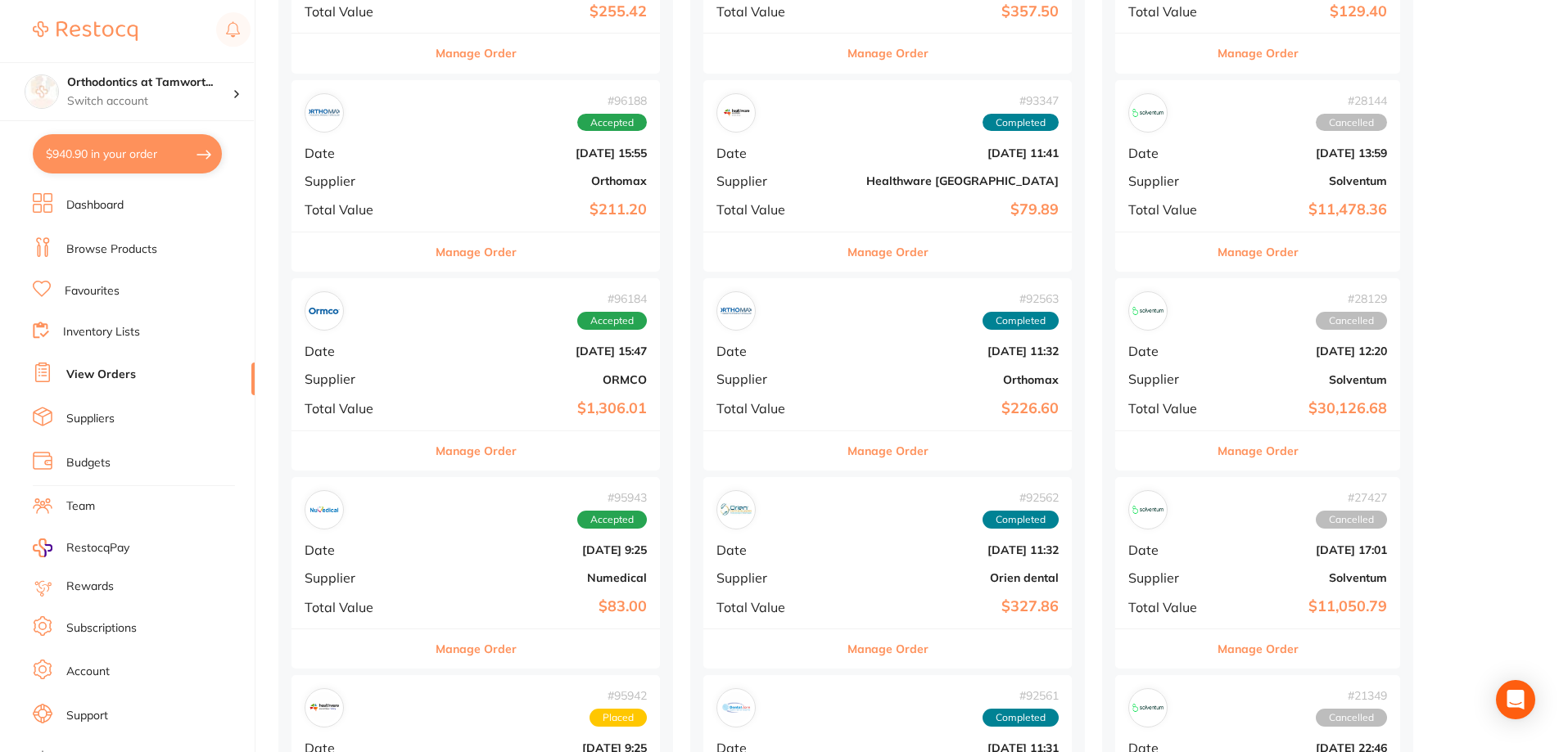
click at [427, 382] on b "ORMCO" at bounding box center [537, 380] width 220 height 13
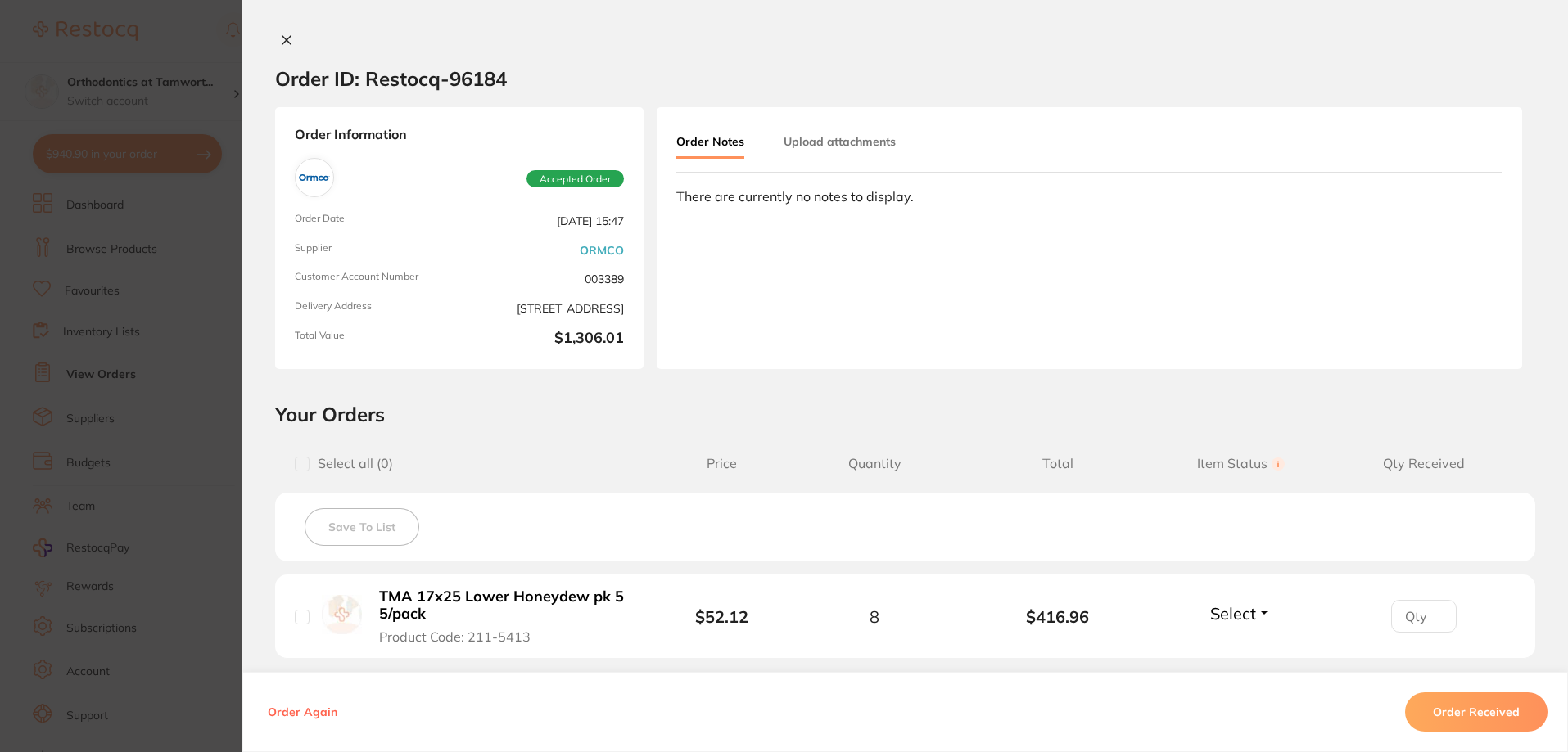
click at [284, 40] on icon at bounding box center [287, 40] width 13 height 13
